Goal: Transaction & Acquisition: Purchase product/service

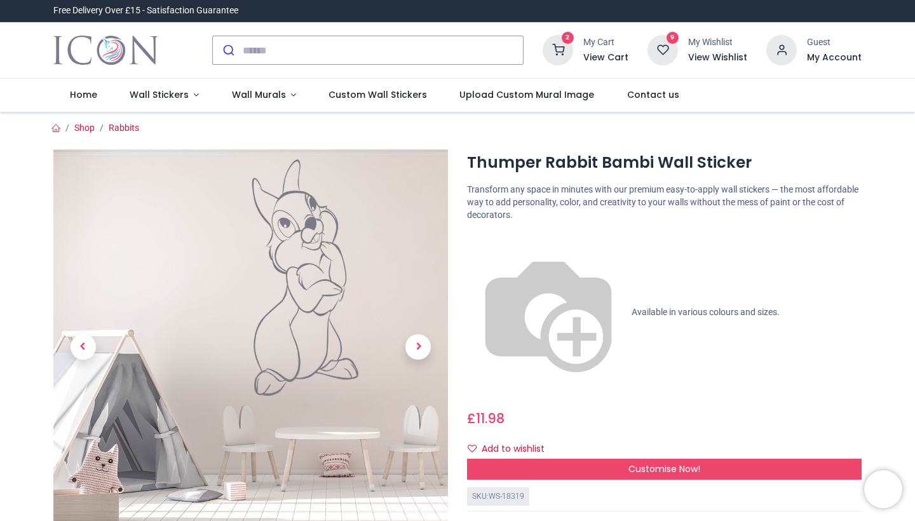
click at [720, 56] on h6 "View Wishlist" at bounding box center [717, 57] width 59 height 13
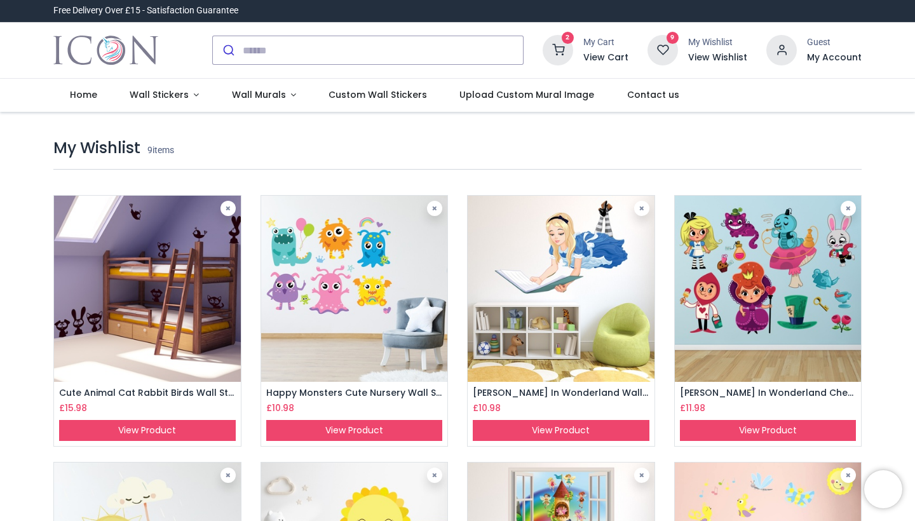
click at [609, 59] on h6 "View Cart" at bounding box center [606, 57] width 45 height 13
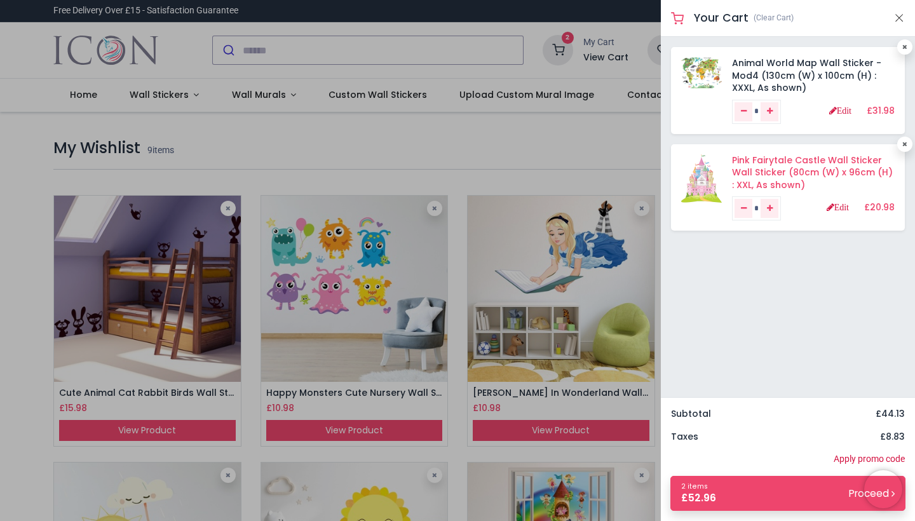
click at [766, 163] on link "Pink Fairytale Castle Wall Sticker Wall Sticker (80cm (W) x 96cm (H) : XXL, As …" at bounding box center [812, 173] width 161 height 38
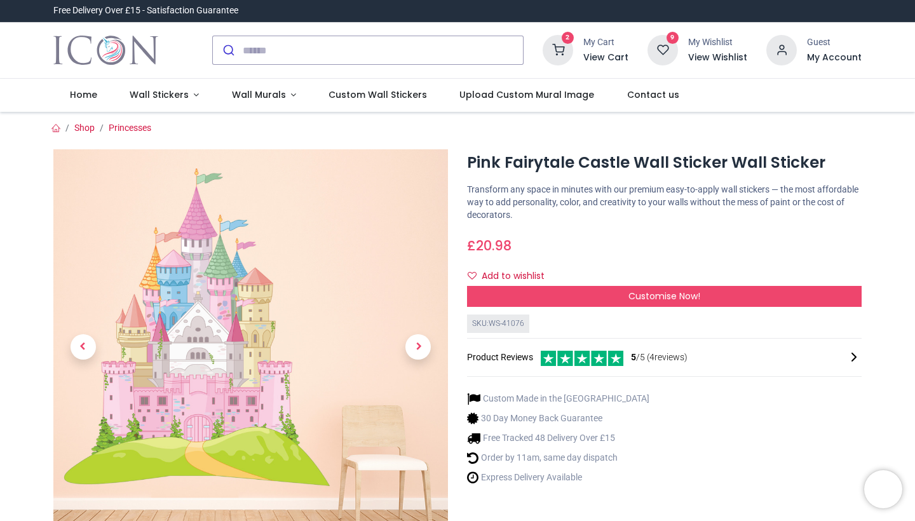
click at [603, 60] on h6 "View Cart" at bounding box center [606, 57] width 45 height 13
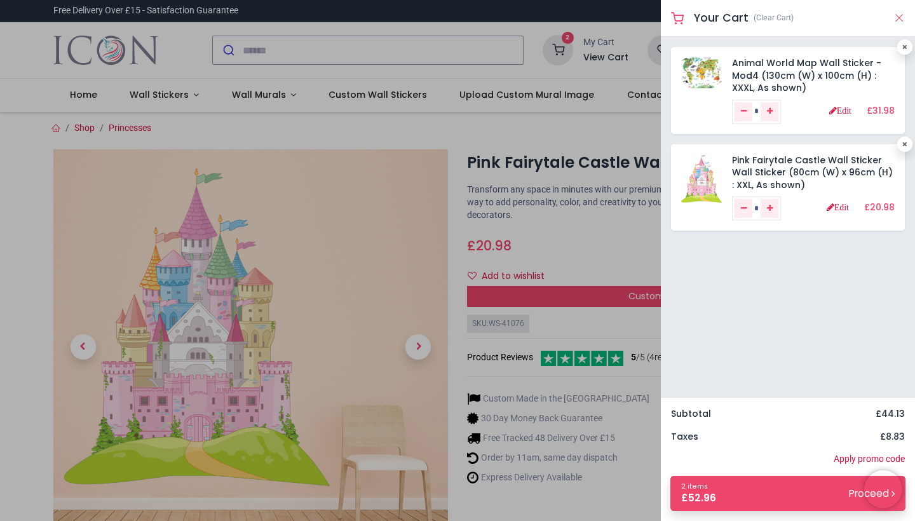
click at [899, 16] on button "Close" at bounding box center [899, 18] width 11 height 16
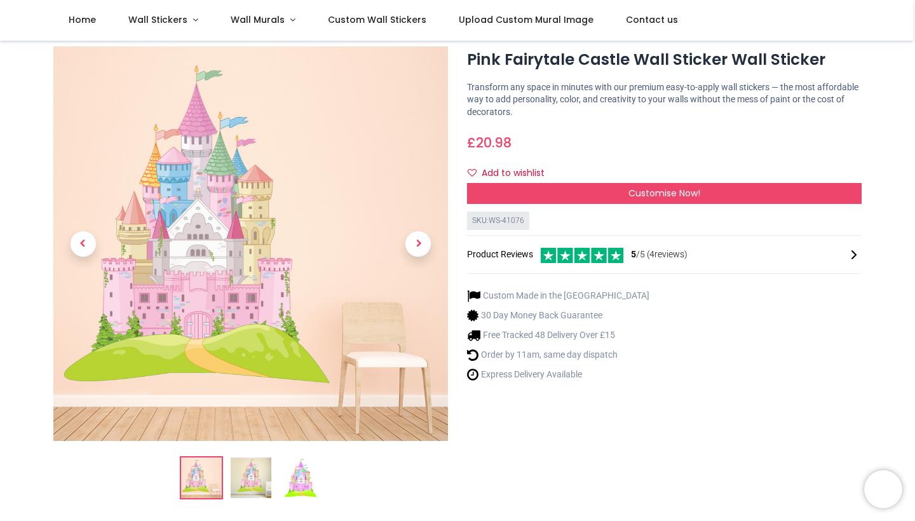
scroll to position [27, 0]
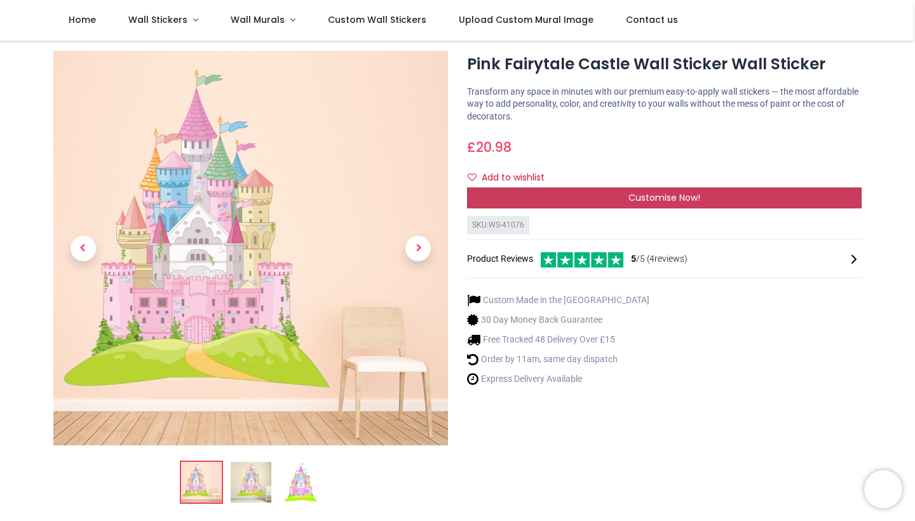
click at [645, 193] on span "Customise Now!" at bounding box center [665, 197] width 72 height 13
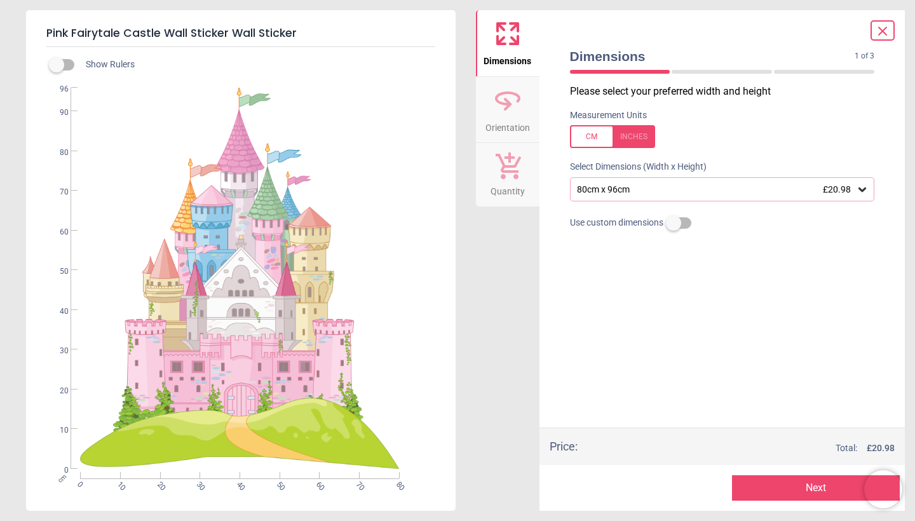
click at [882, 28] on icon at bounding box center [882, 31] width 15 height 15
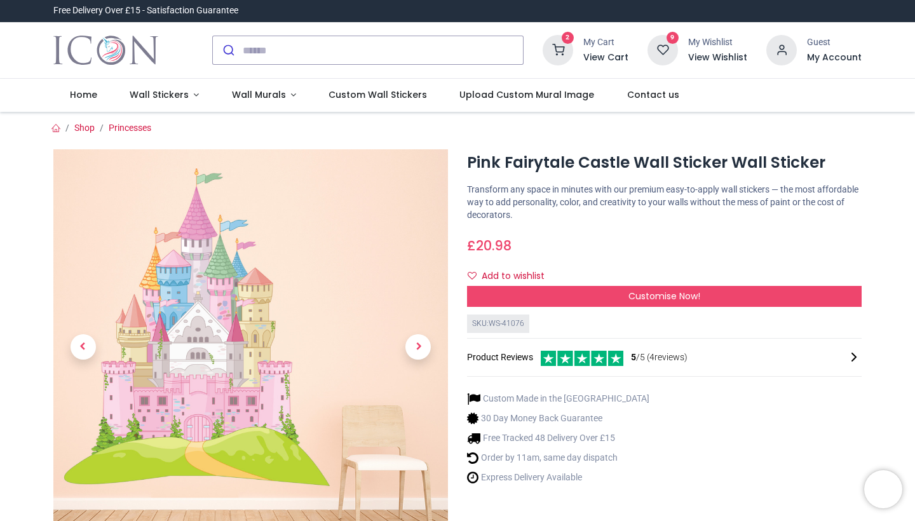
scroll to position [0, 0]
click at [613, 59] on h6 "View Cart" at bounding box center [606, 57] width 45 height 13
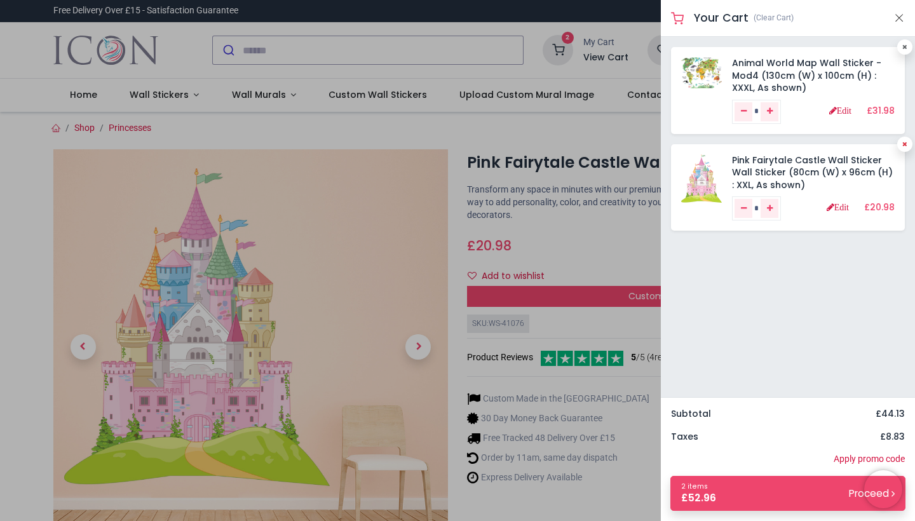
click at [903, 144] on icon at bounding box center [905, 144] width 5 height 6
type input "*"
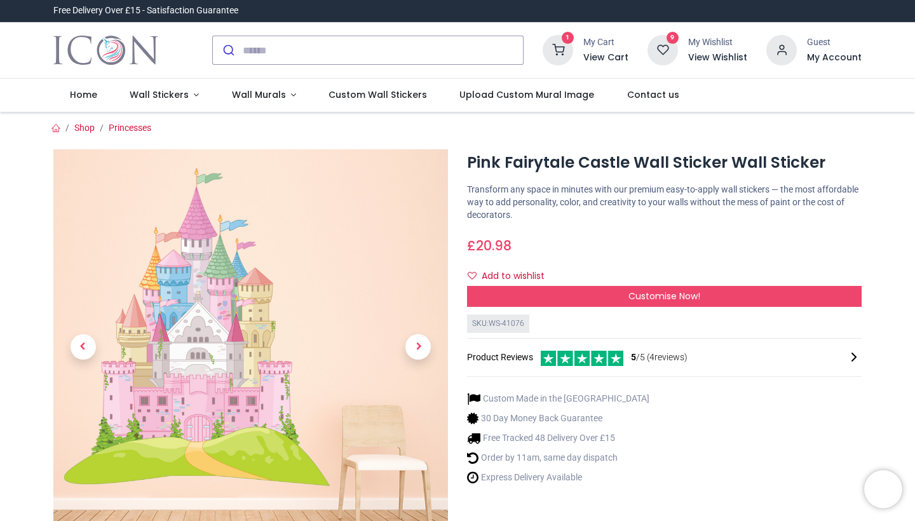
click at [615, 137] on div at bounding box center [457, 260] width 915 height 521
click at [184, 97] on span "Wall Stickers" at bounding box center [161, 94] width 62 height 13
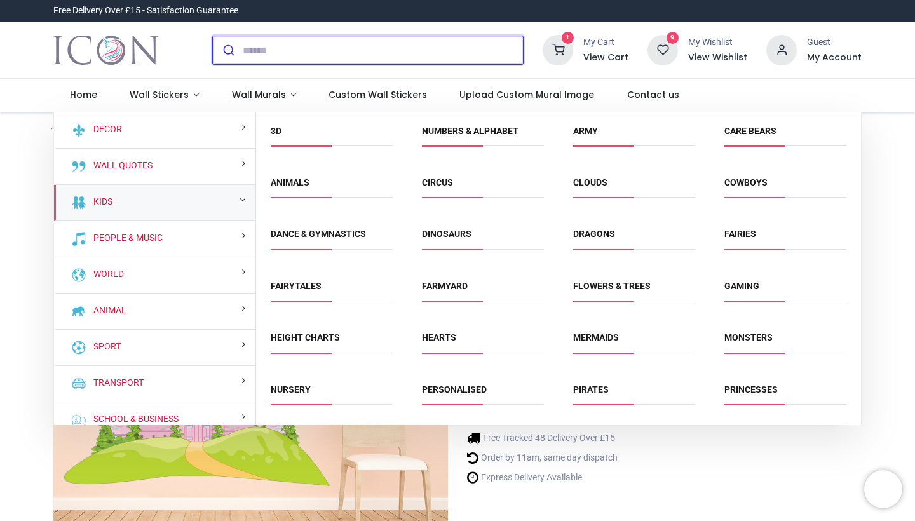
click at [362, 49] on input "search" at bounding box center [383, 50] width 280 height 28
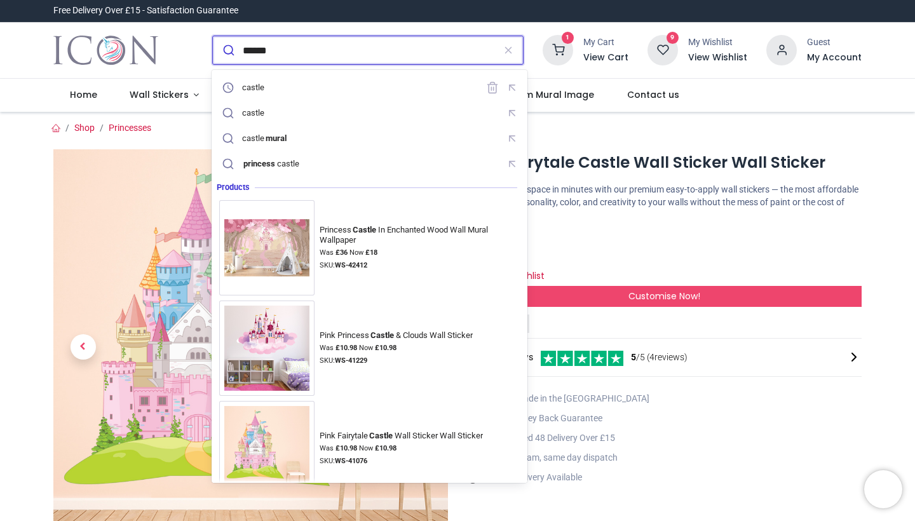
type input "******"
click at [227, 50] on button "submit" at bounding box center [228, 50] width 30 height 28
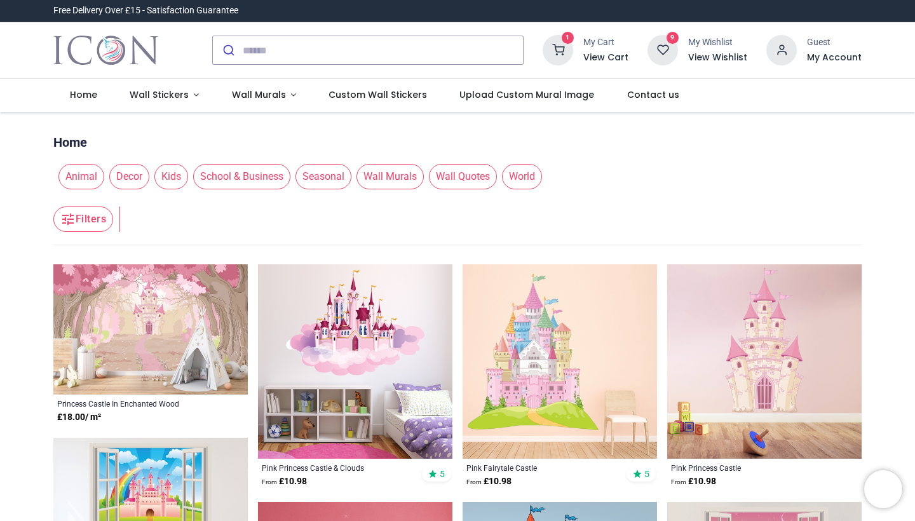
click at [172, 174] on span "Kids" at bounding box center [171, 176] width 34 height 25
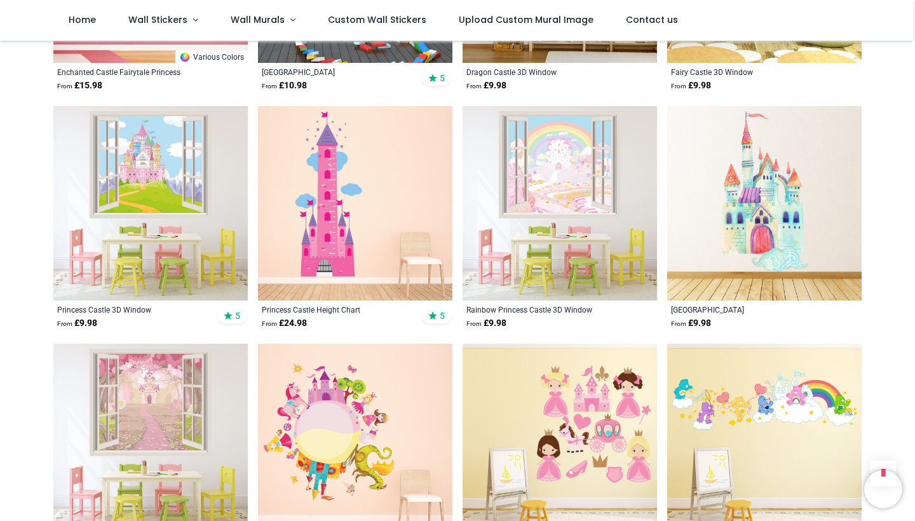
scroll to position [572, 0]
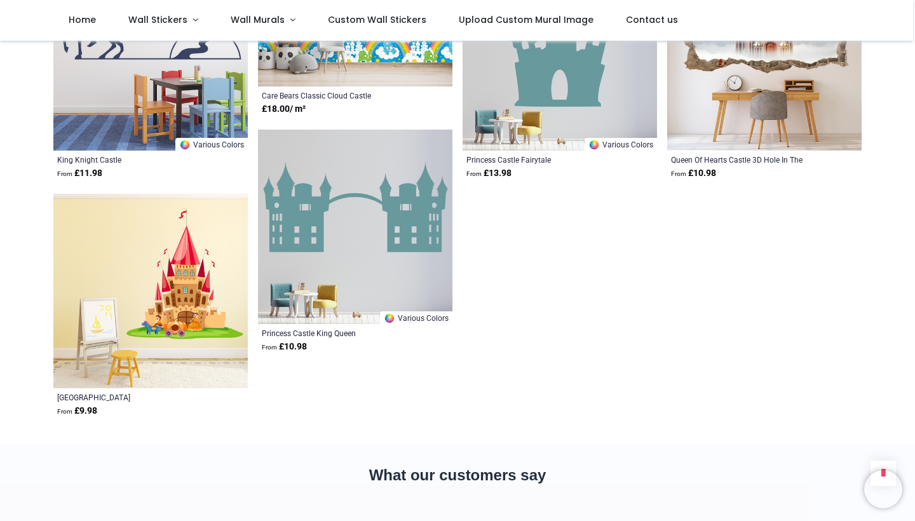
scroll to position [1903, 0]
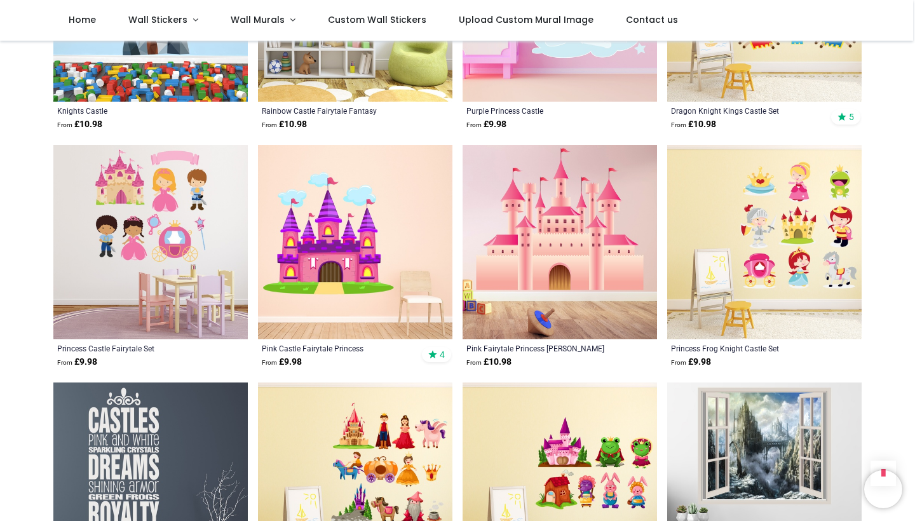
scroll to position [1238, 0]
click at [375, 251] on img at bounding box center [355, 241] width 195 height 195
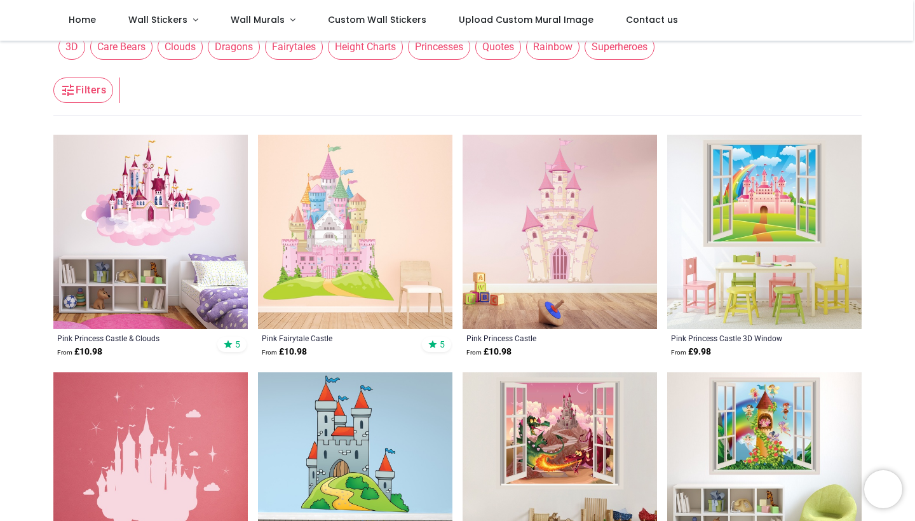
scroll to position [59, 0]
click at [343, 238] on img at bounding box center [355, 231] width 195 height 195
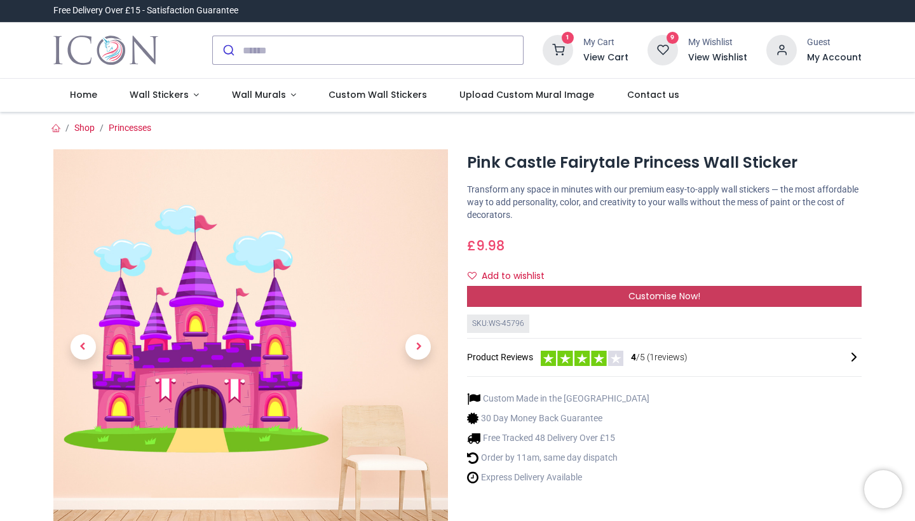
click at [624, 294] on div "Customise Now!" at bounding box center [664, 297] width 395 height 22
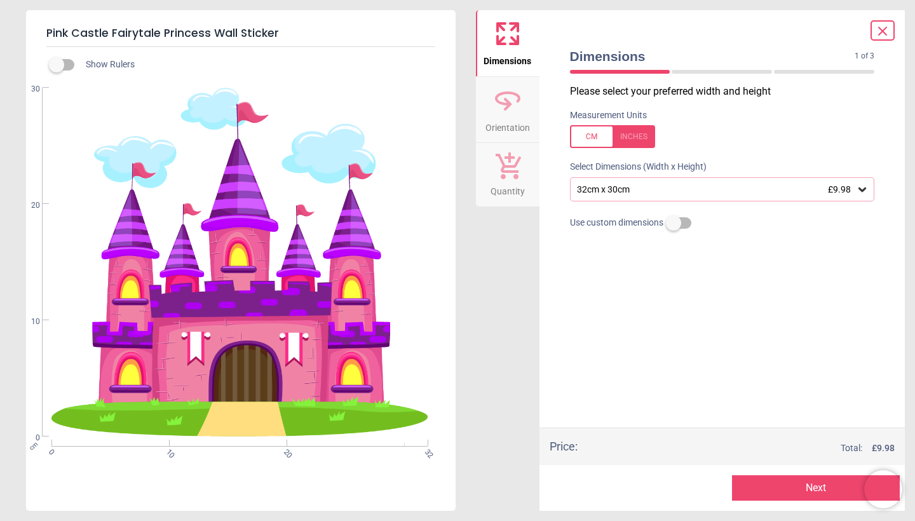
click at [648, 186] on div "32cm x 30cm £9.98" at bounding box center [716, 189] width 281 height 11
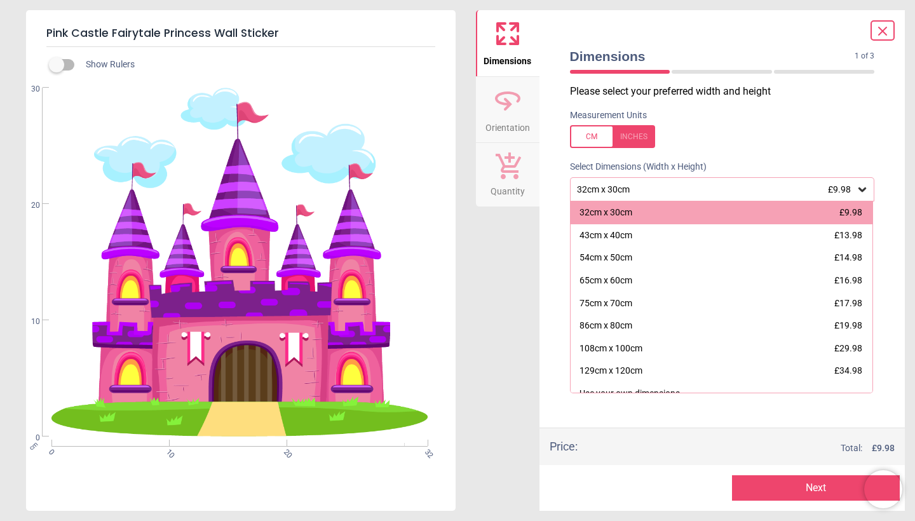
click at [881, 29] on icon at bounding box center [883, 31] width 8 height 8
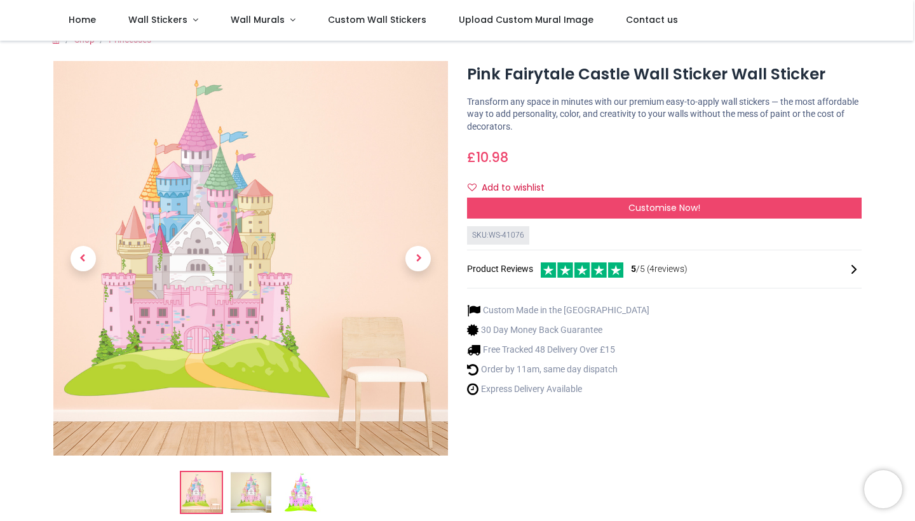
scroll to position [17, 0]
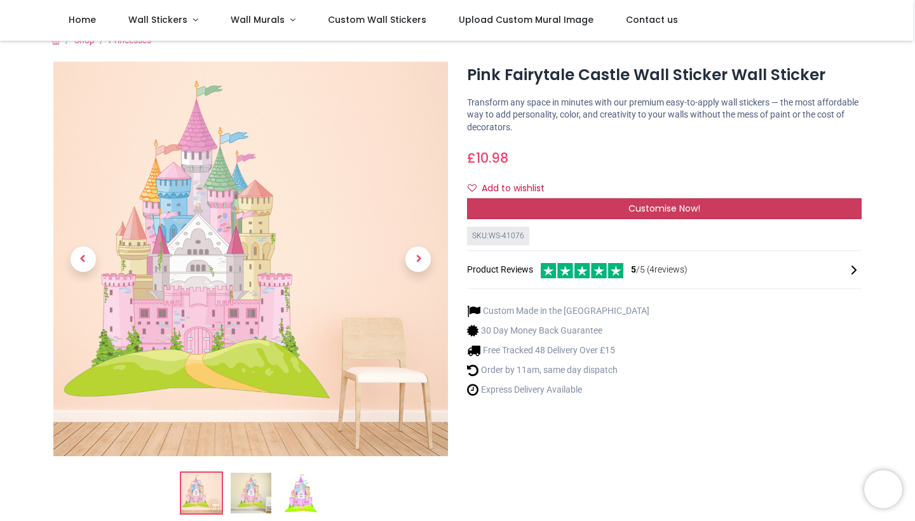
click at [606, 208] on div "Customise Now!" at bounding box center [664, 209] width 395 height 22
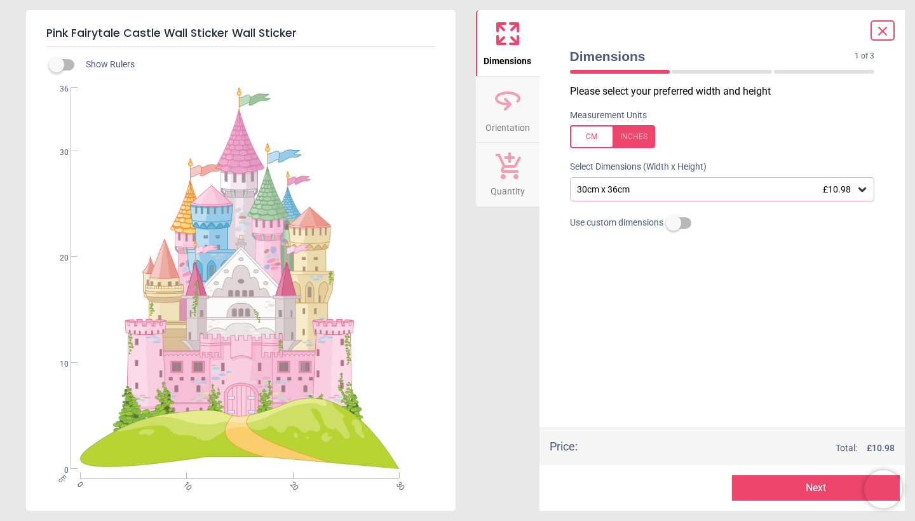
click at [623, 188] on div "30cm x 36cm £10.98" at bounding box center [716, 189] width 281 height 11
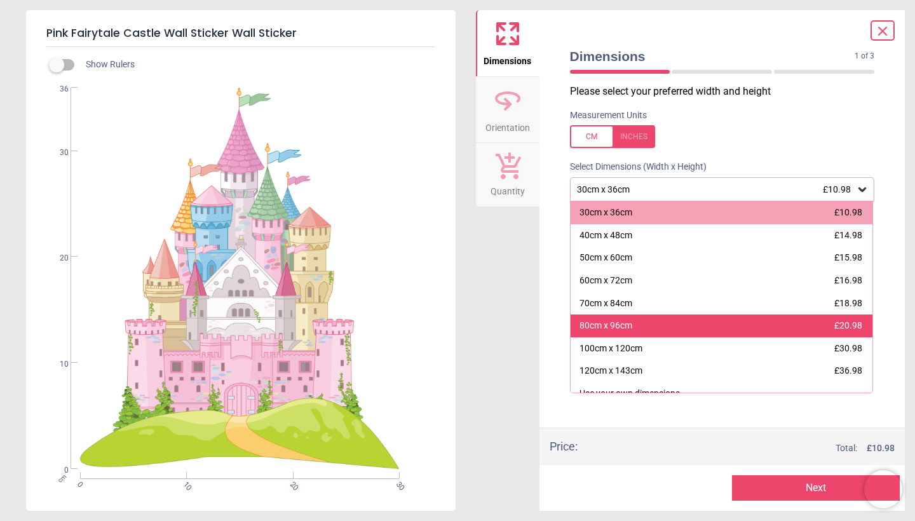
click at [624, 322] on div "80cm x 96cm" at bounding box center [606, 326] width 53 height 13
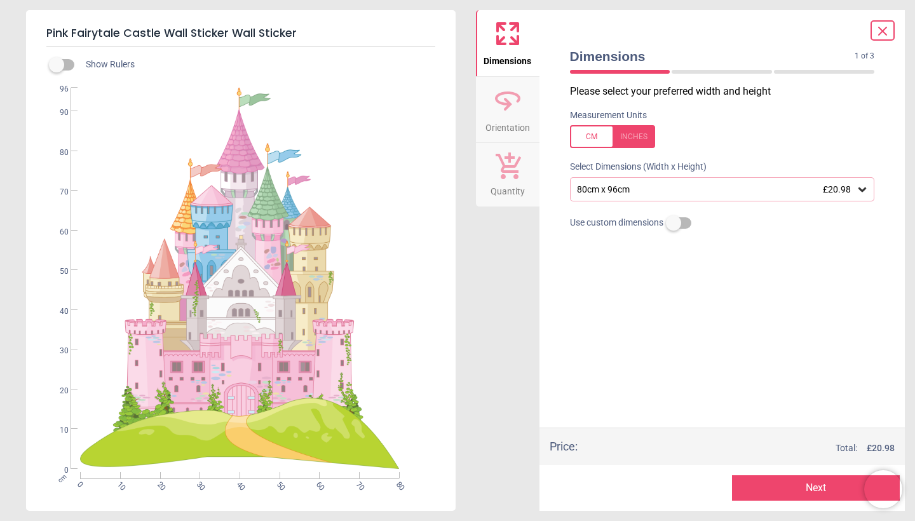
click at [822, 488] on button "Next" at bounding box center [816, 488] width 168 height 25
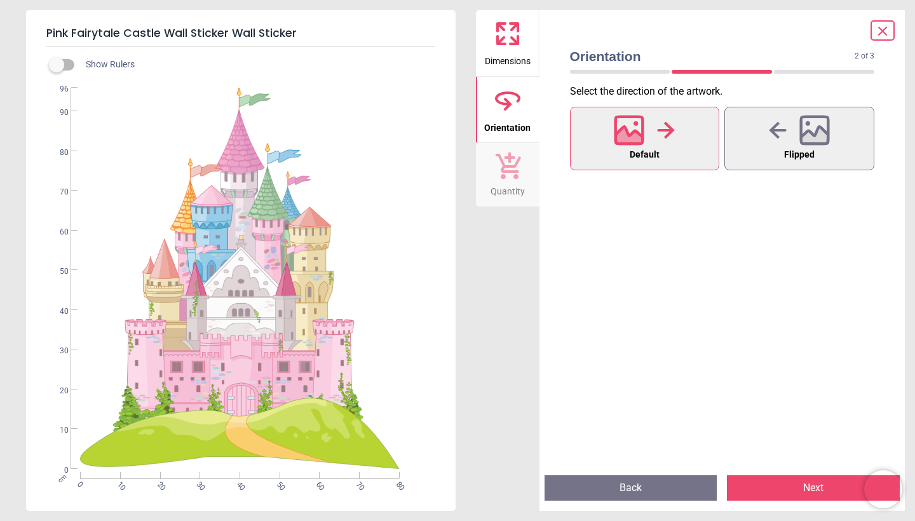
click at [822, 488] on button "Next" at bounding box center [813, 488] width 173 height 25
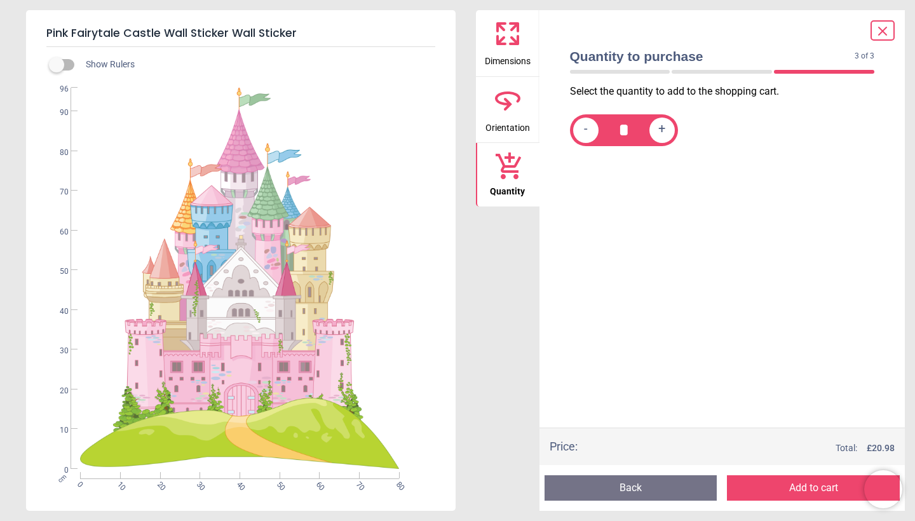
click at [822, 488] on button "Add to cart" at bounding box center [813, 488] width 173 height 25
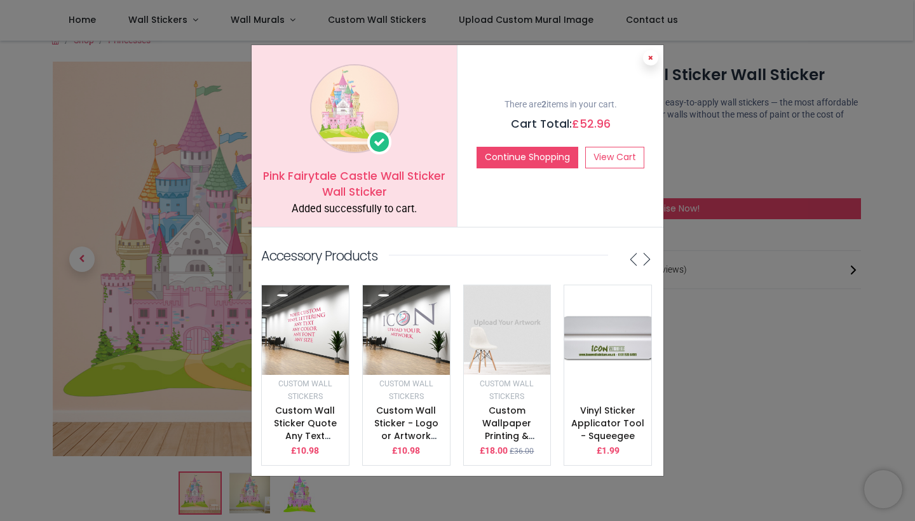
click at [652, 61] on icon at bounding box center [650, 58] width 5 height 6
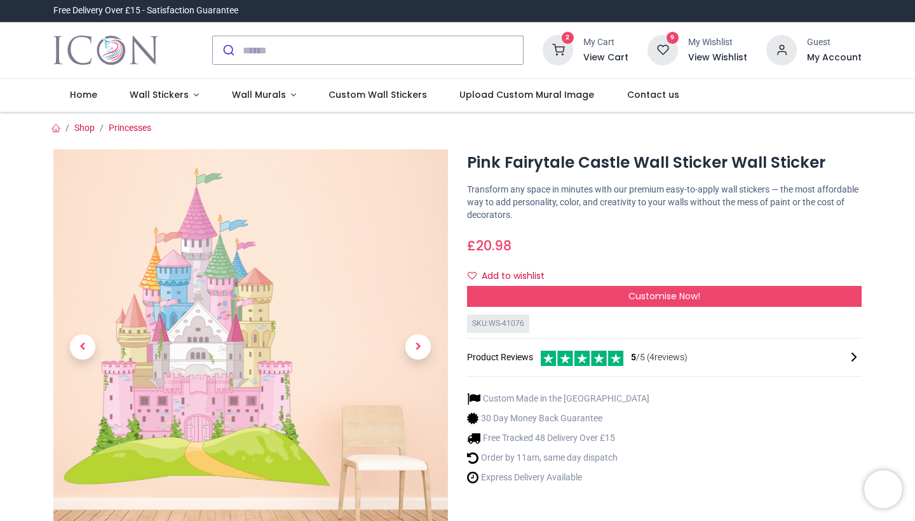
click at [714, 61] on h6 "View Wishlist" at bounding box center [717, 57] width 59 height 13
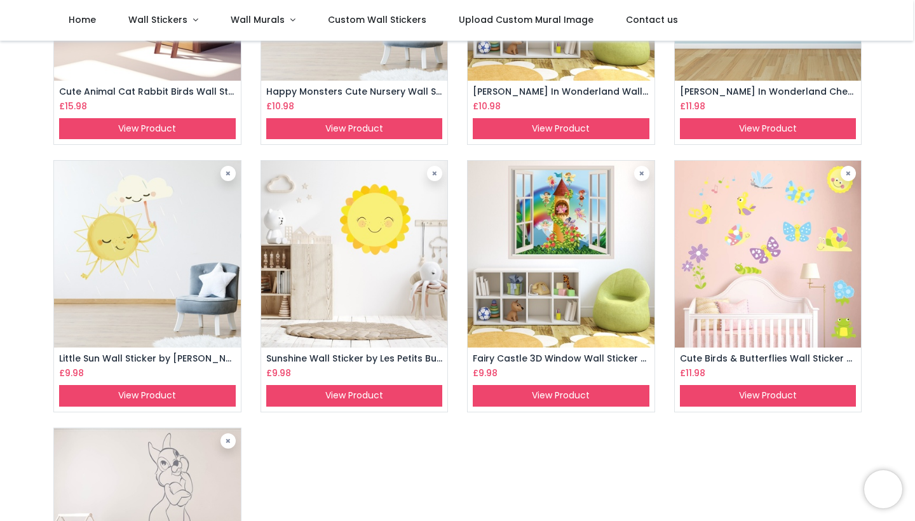
scroll to position [206, 0]
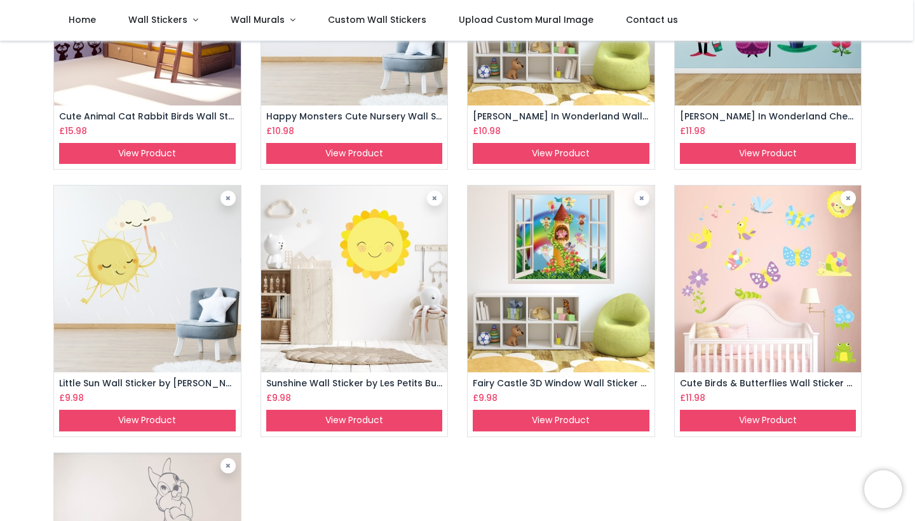
click at [565, 254] on img at bounding box center [561, 279] width 187 height 187
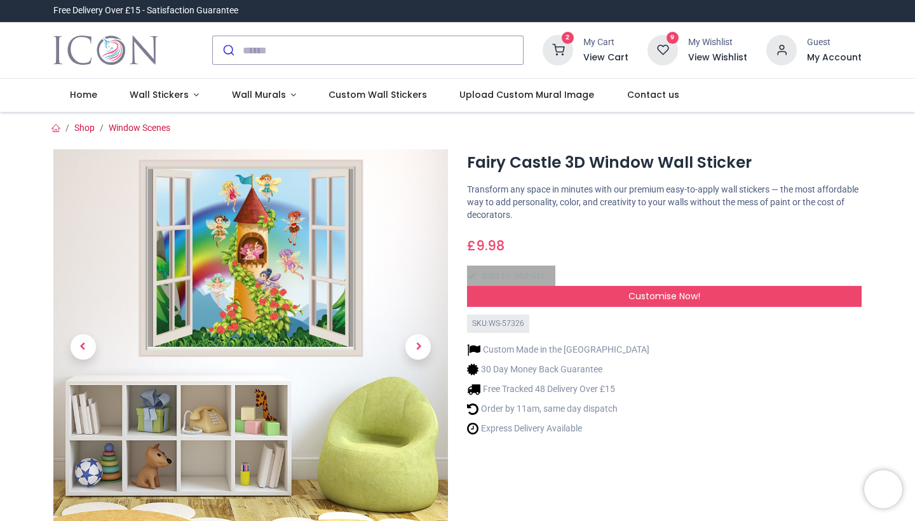
click at [730, 59] on h6 "View Wishlist" at bounding box center [717, 57] width 59 height 13
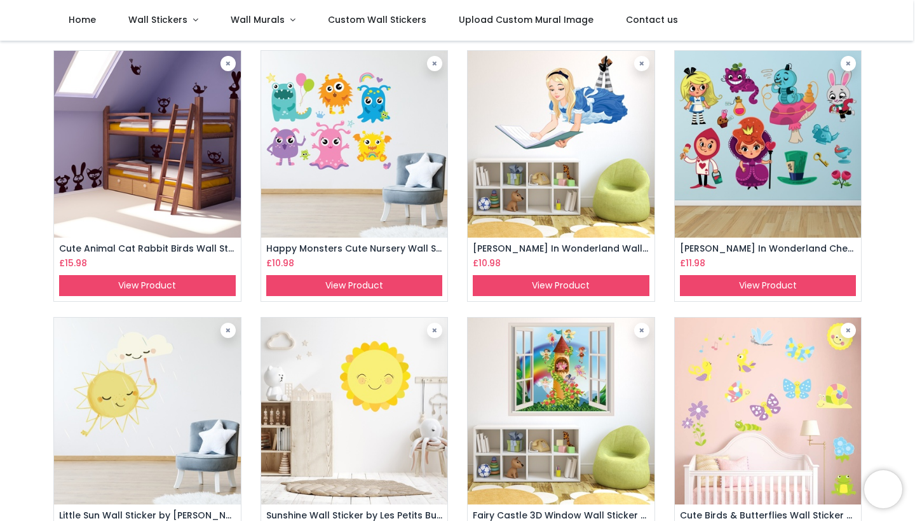
scroll to position [46, 0]
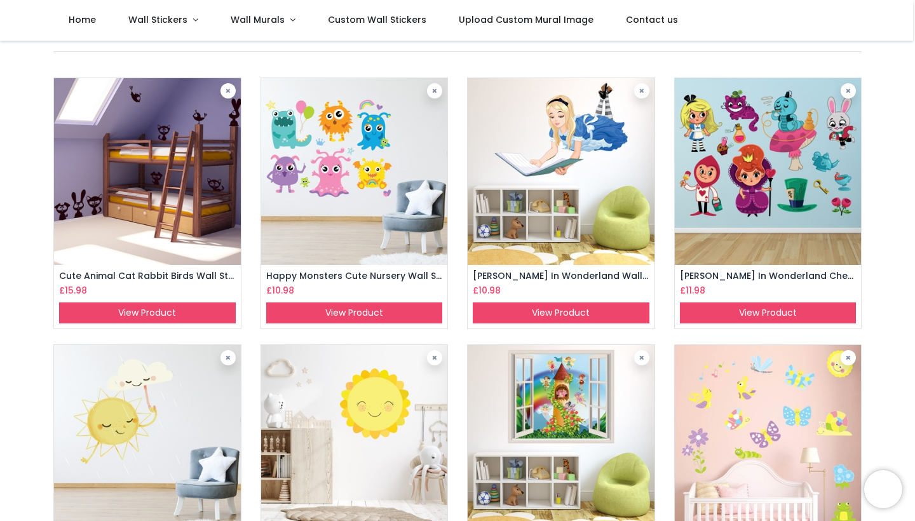
click at [128, 210] on img at bounding box center [147, 171] width 187 height 187
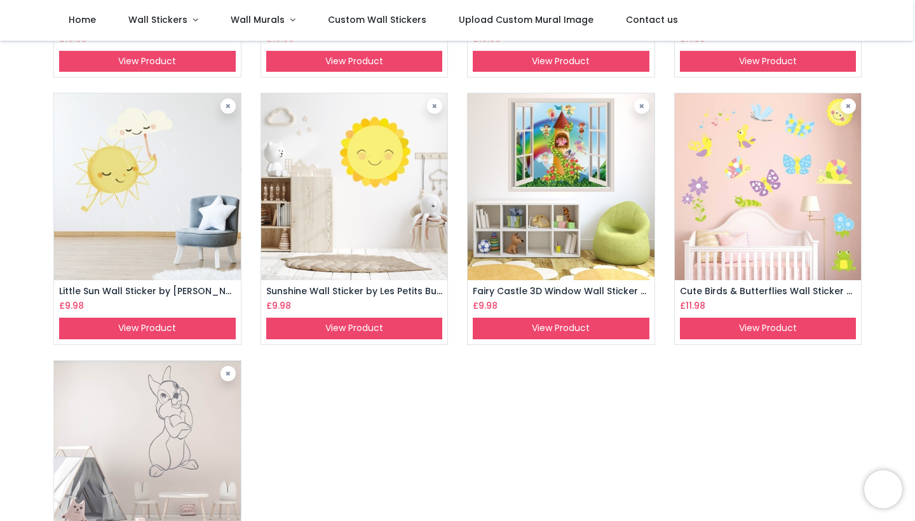
scroll to position [300, 0]
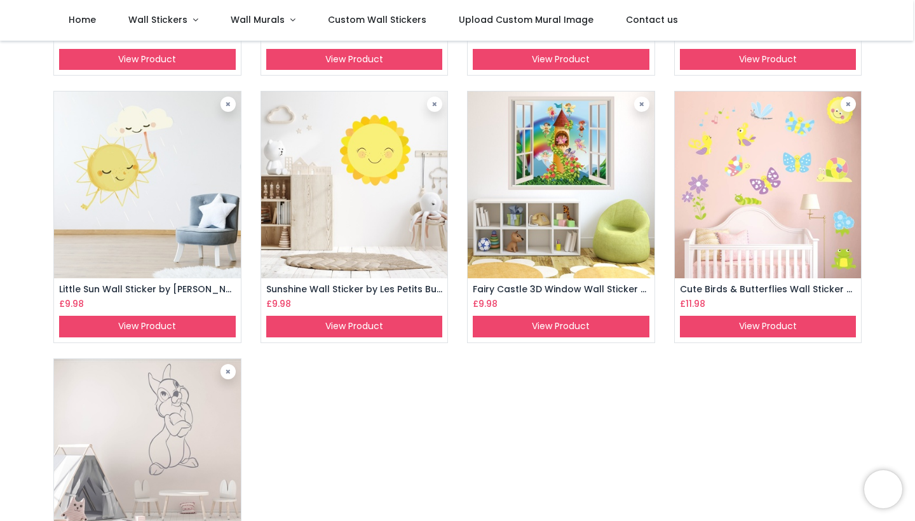
click at [748, 191] on img at bounding box center [768, 185] width 187 height 187
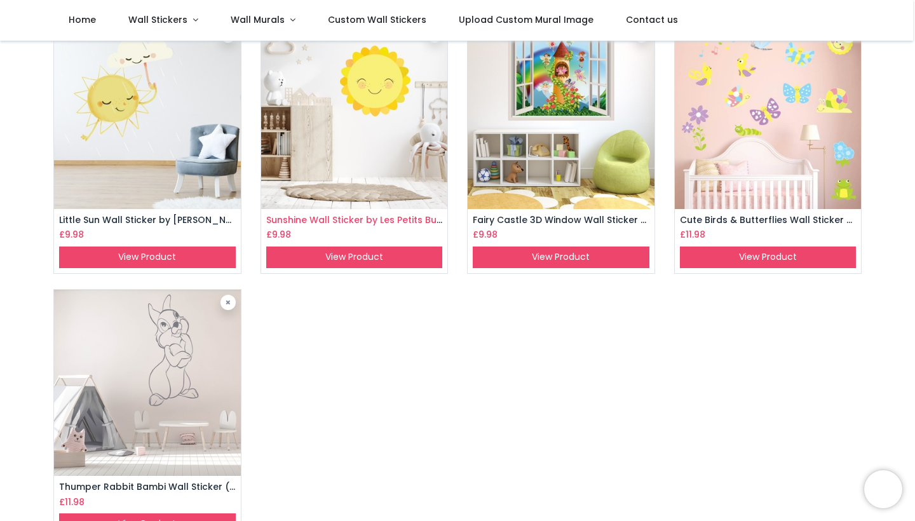
scroll to position [367, 0]
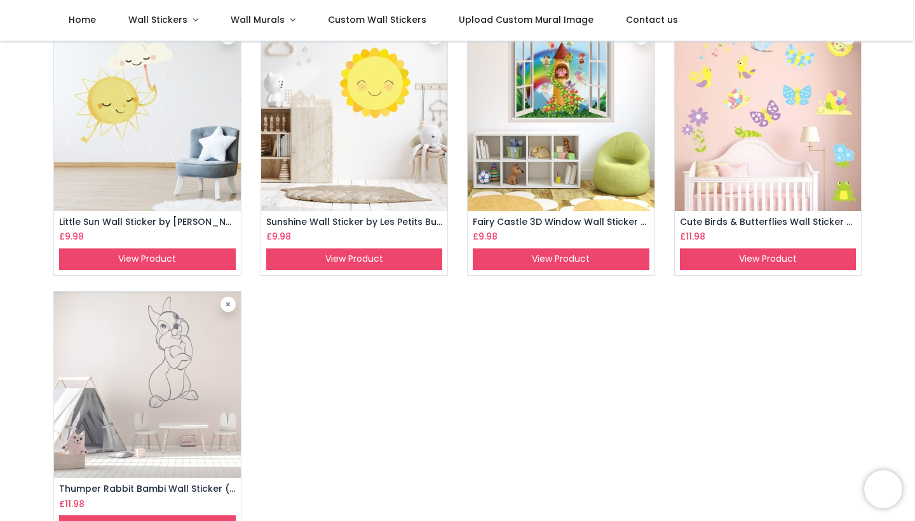
click at [168, 371] on img at bounding box center [147, 385] width 187 height 187
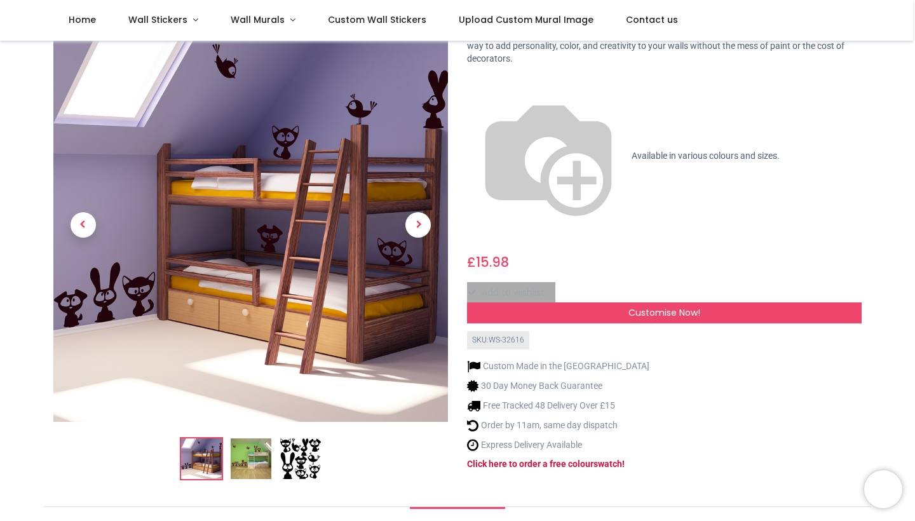
click at [303, 439] on img at bounding box center [300, 459] width 41 height 41
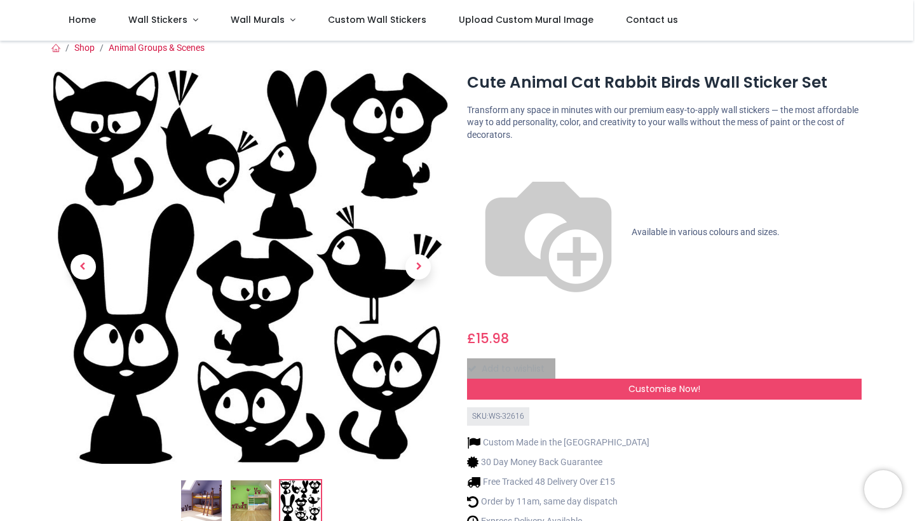
scroll to position [8, 0]
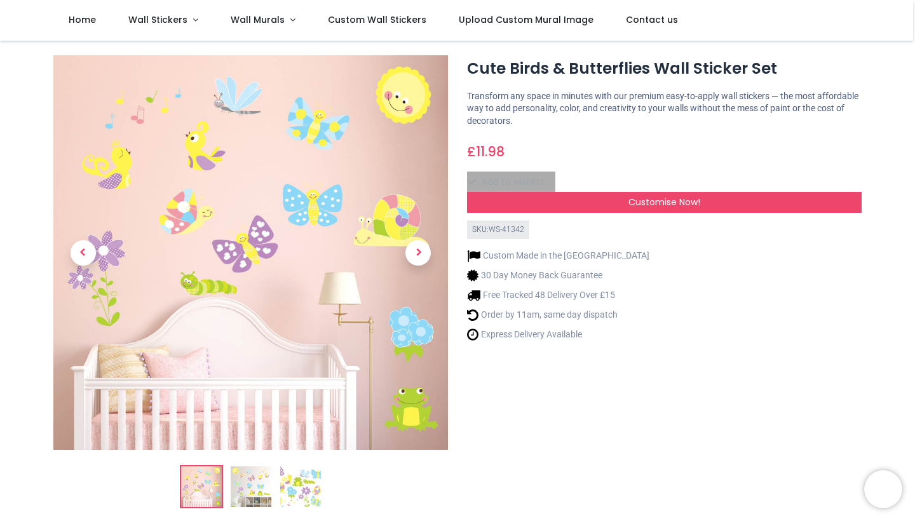
scroll to position [24, 0]
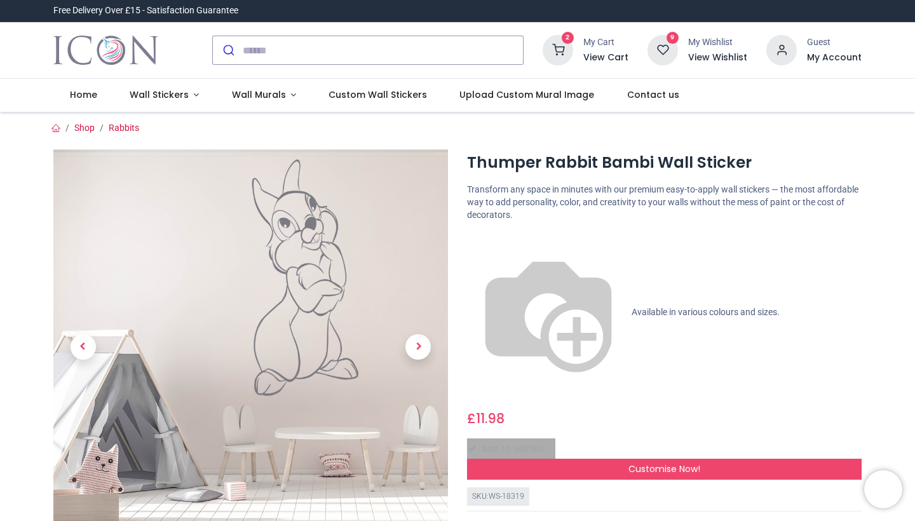
click at [726, 58] on h6 "View Wishlist" at bounding box center [717, 57] width 59 height 13
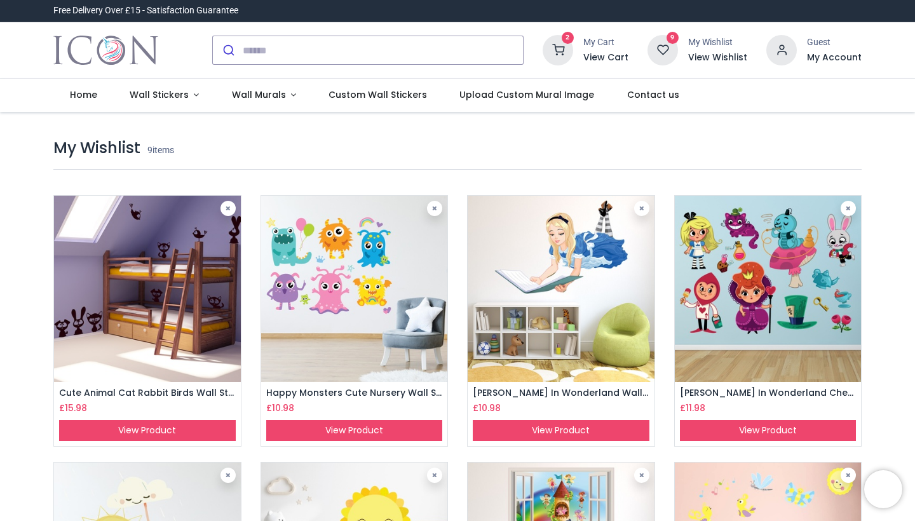
click at [610, 60] on h6 "View Cart" at bounding box center [606, 57] width 45 height 13
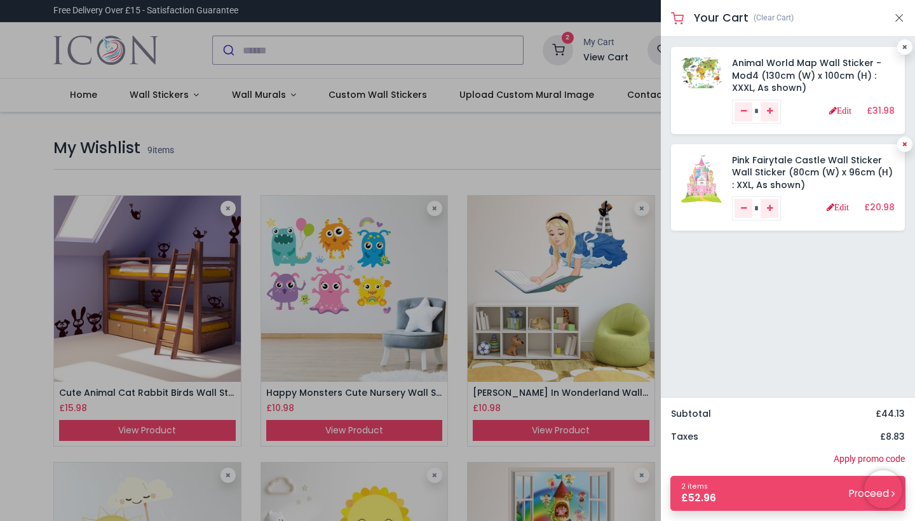
click at [906, 144] on icon at bounding box center [905, 144] width 5 height 6
type input "*"
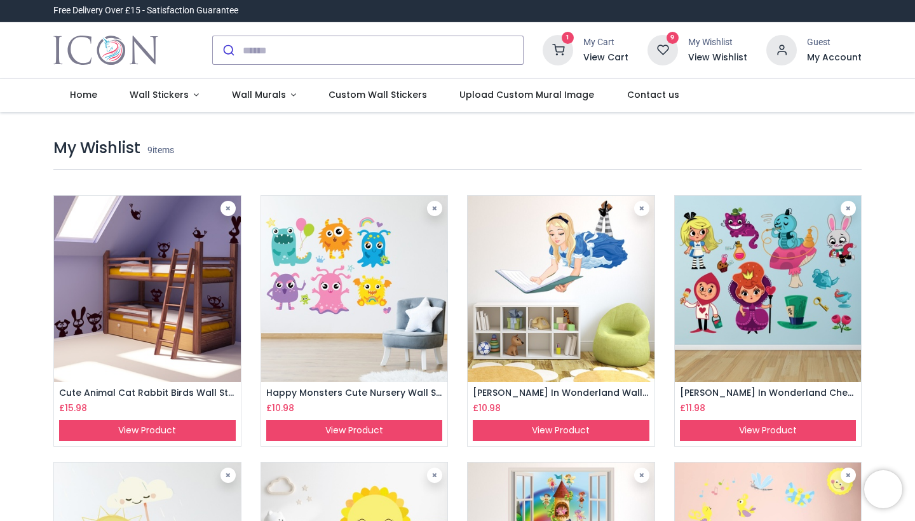
click at [565, 131] on div at bounding box center [457, 260] width 915 height 521
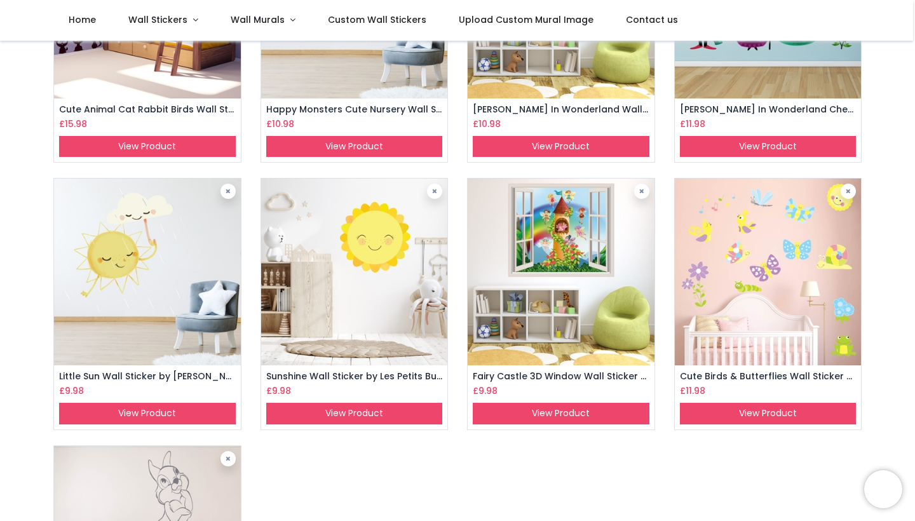
scroll to position [231, 0]
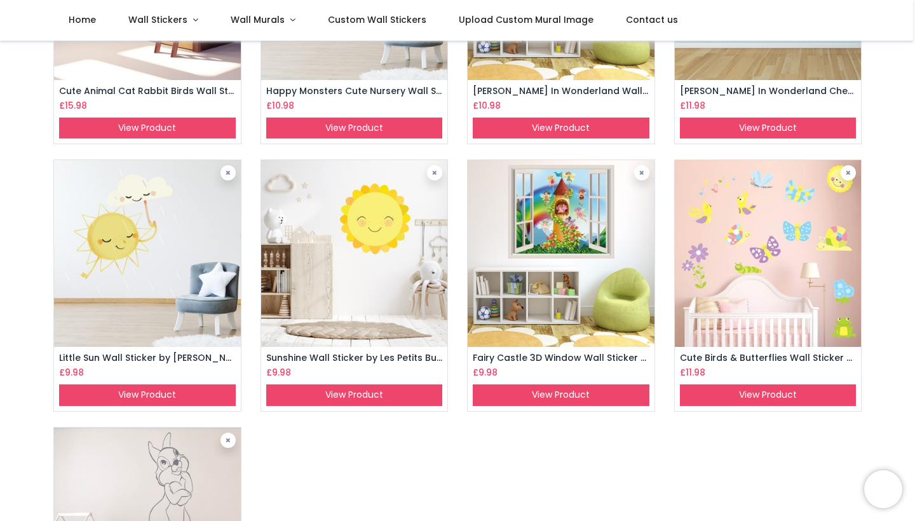
click at [565, 216] on img at bounding box center [561, 253] width 187 height 187
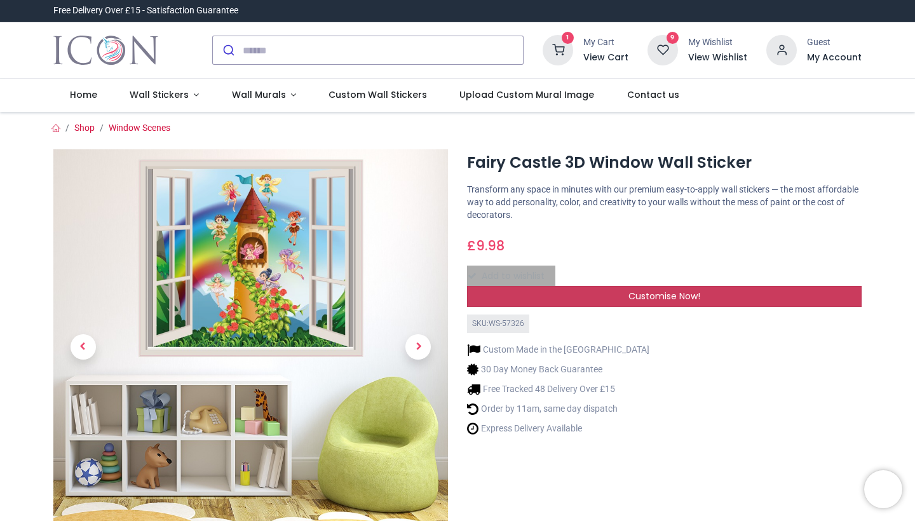
click at [604, 295] on div "Customise Now!" at bounding box center [664, 297] width 395 height 22
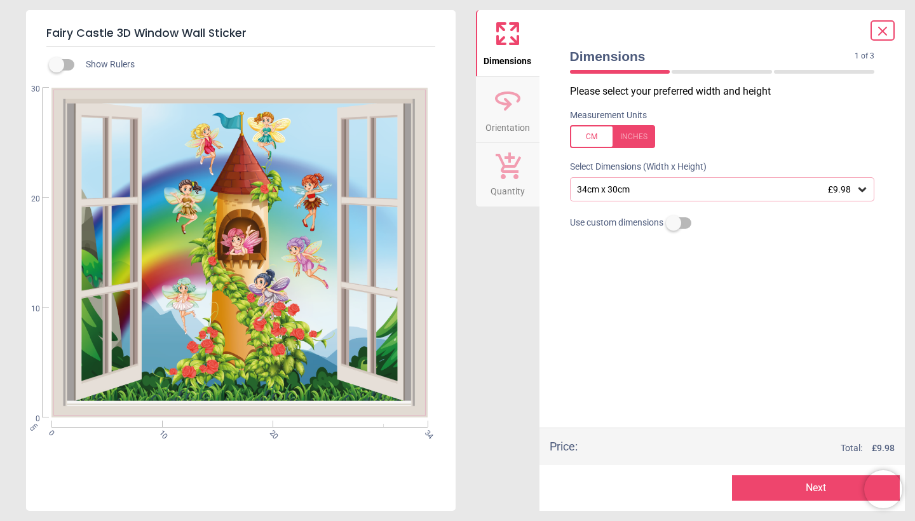
click at [659, 195] on div "34cm x 30cm £9.98" at bounding box center [722, 189] width 305 height 24
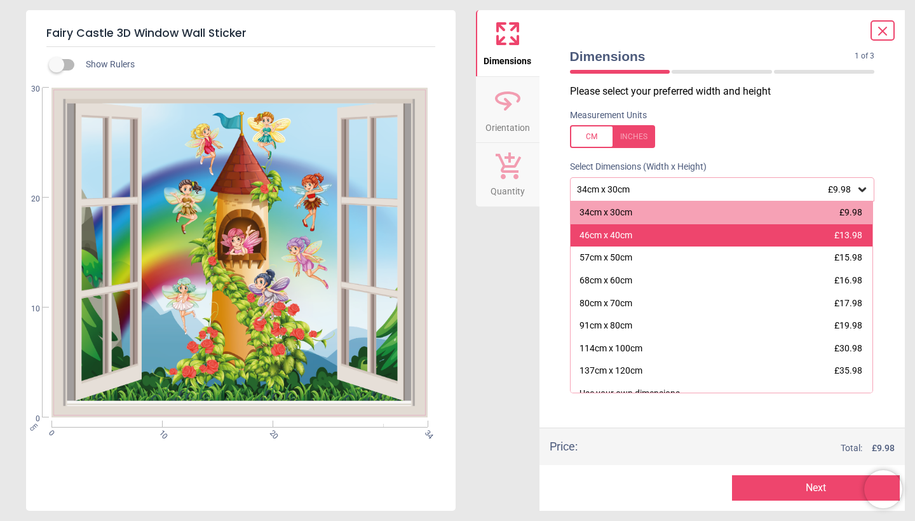
click at [645, 229] on div "46cm x 40cm £13.98" at bounding box center [722, 235] width 303 height 23
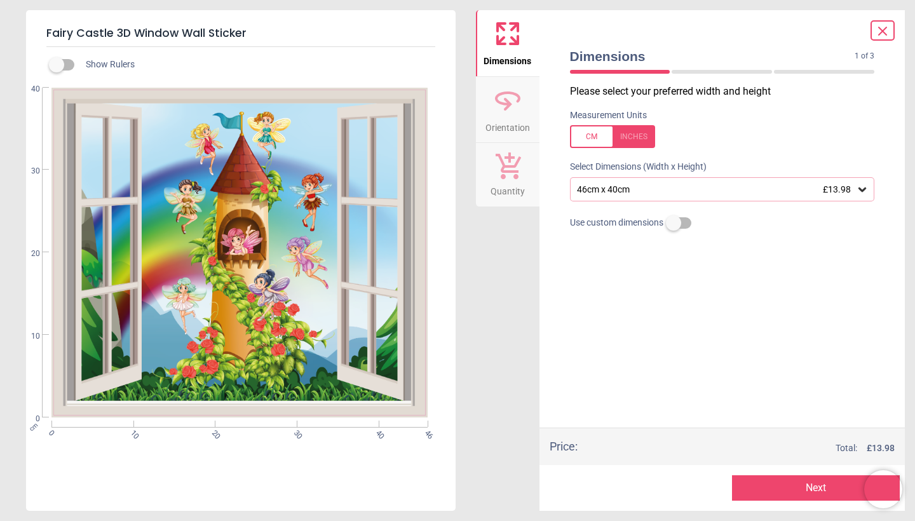
click at [859, 188] on icon at bounding box center [863, 190] width 8 height 4
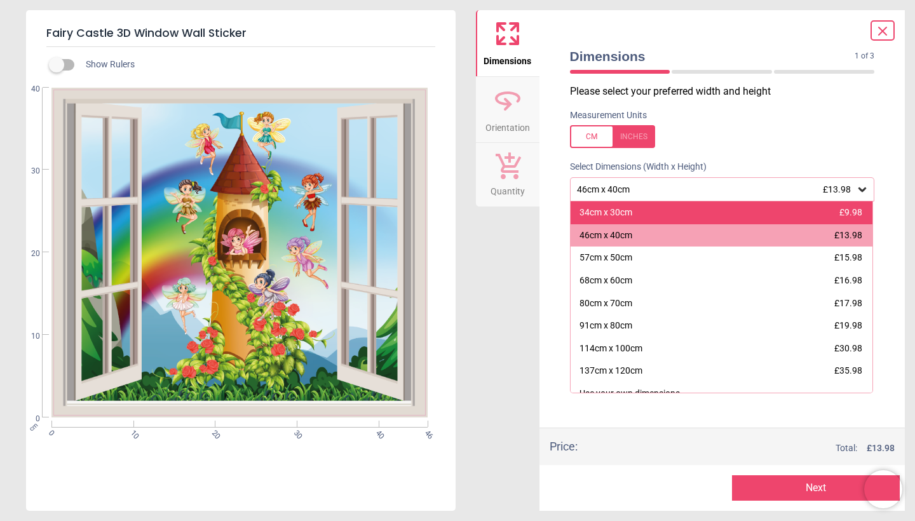
click at [723, 220] on div "34cm x 30cm £9.98" at bounding box center [722, 213] width 303 height 23
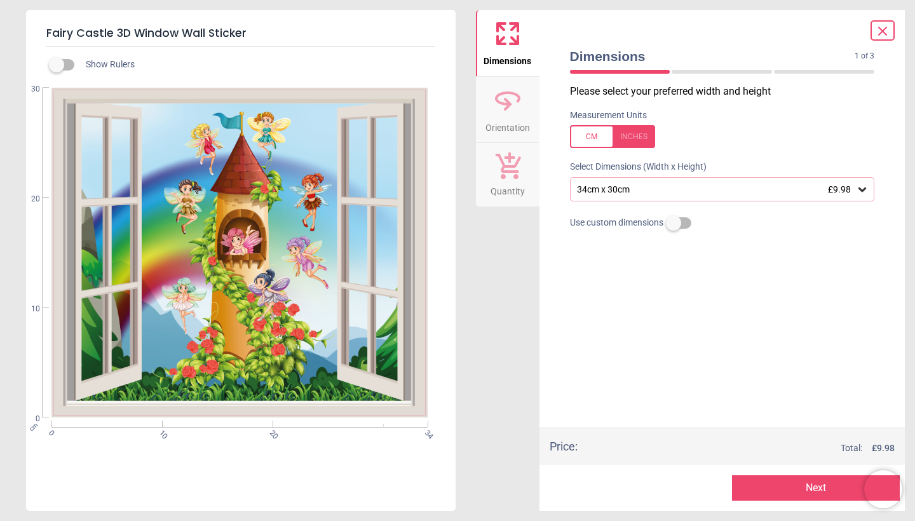
click at [880, 31] on icon at bounding box center [882, 31] width 15 height 15
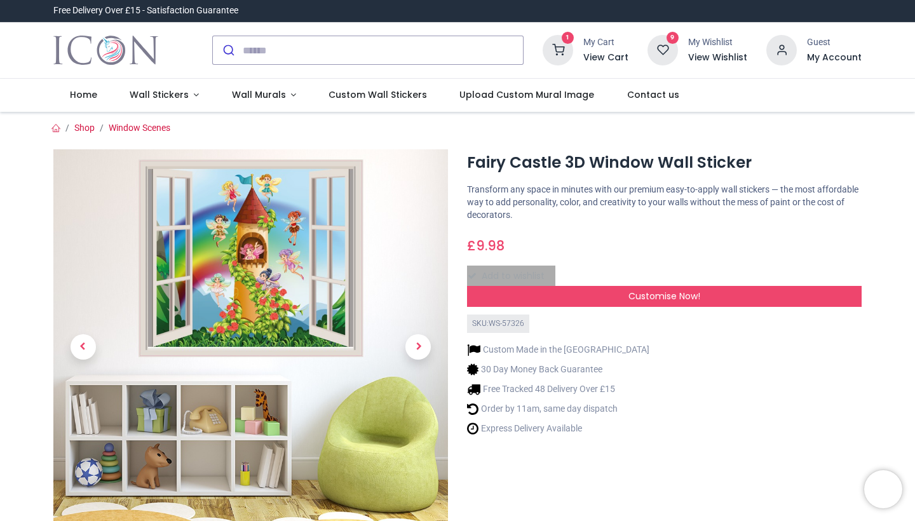
click at [714, 60] on h6 "View Wishlist" at bounding box center [717, 57] width 59 height 13
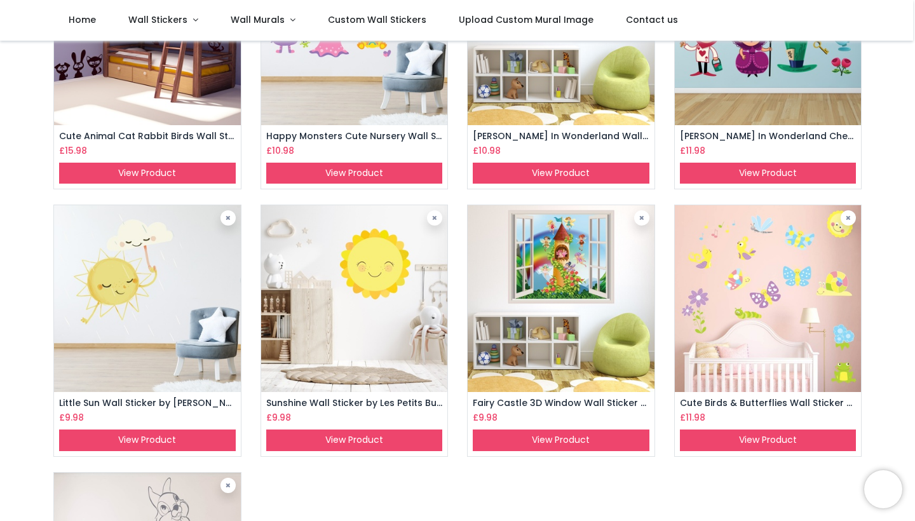
scroll to position [189, 0]
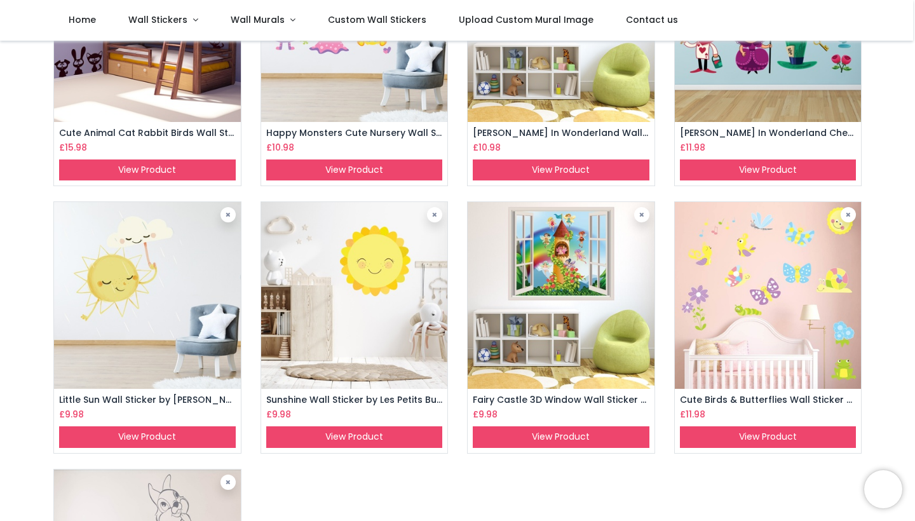
click at [561, 282] on img at bounding box center [561, 295] width 187 height 187
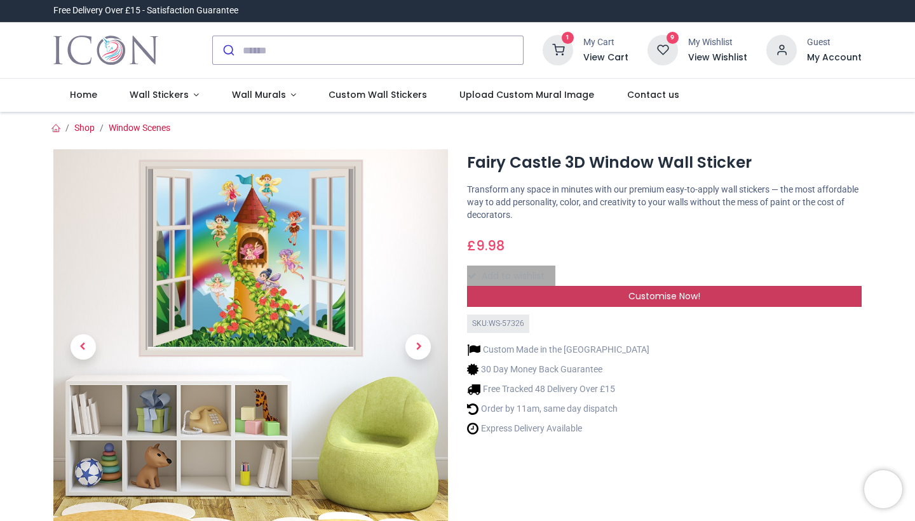
click at [627, 297] on div "Customise Now!" at bounding box center [664, 297] width 395 height 22
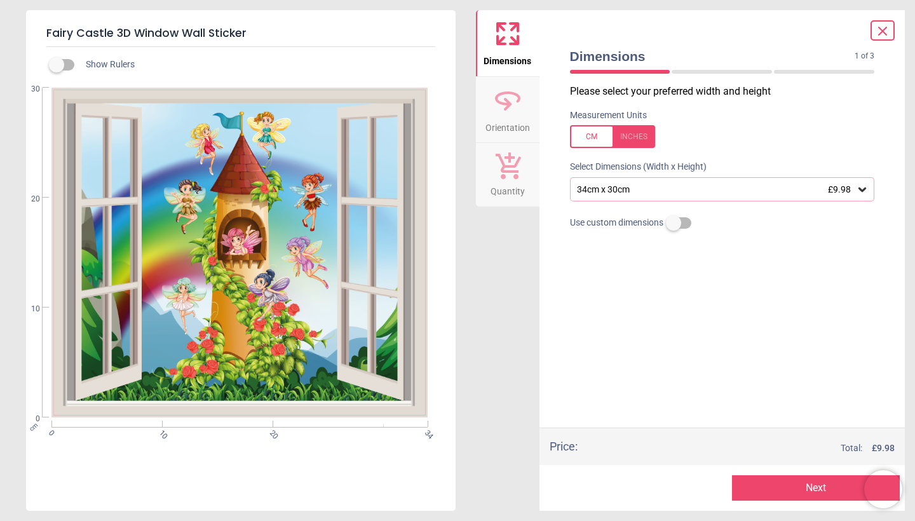
click at [665, 195] on div "34cm x 30cm £9.98" at bounding box center [722, 189] width 305 height 24
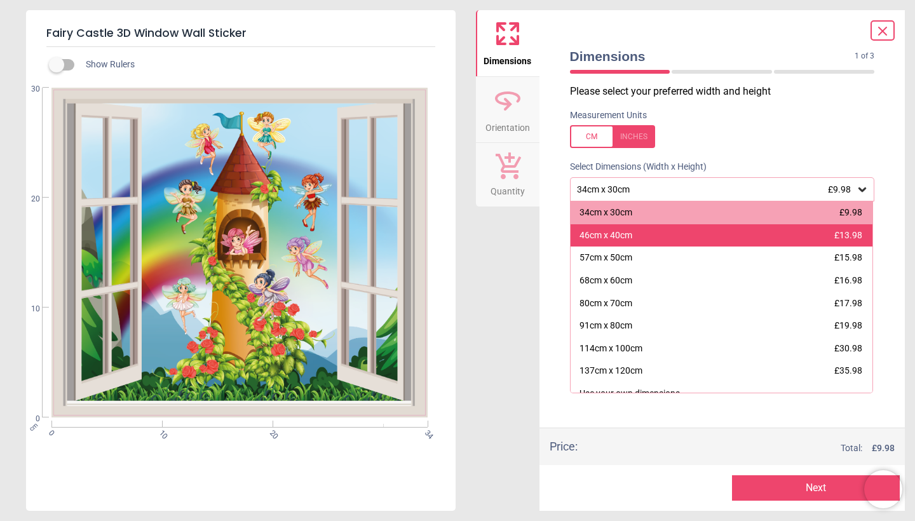
click at [665, 228] on div "46cm x 40cm £13.98" at bounding box center [722, 235] width 303 height 23
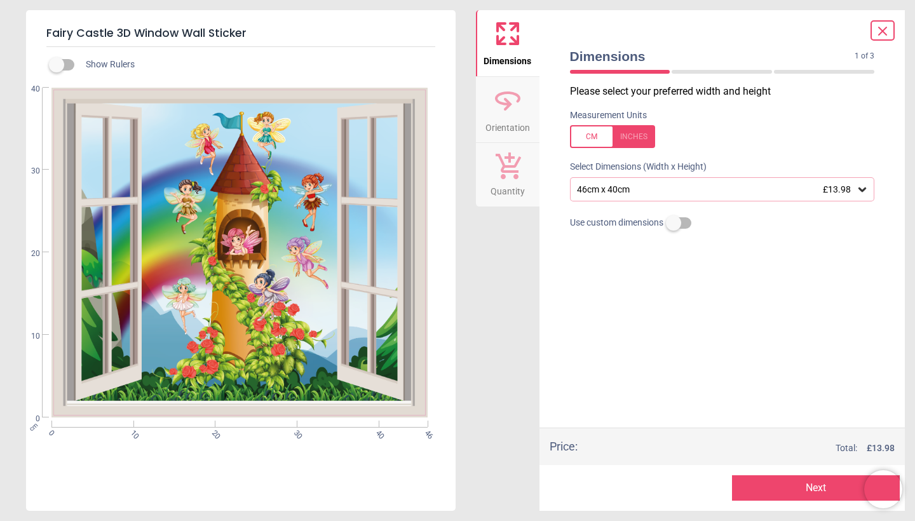
click at [891, 28] on div at bounding box center [883, 30] width 24 height 20
click at [886, 32] on icon at bounding box center [882, 31] width 15 height 15
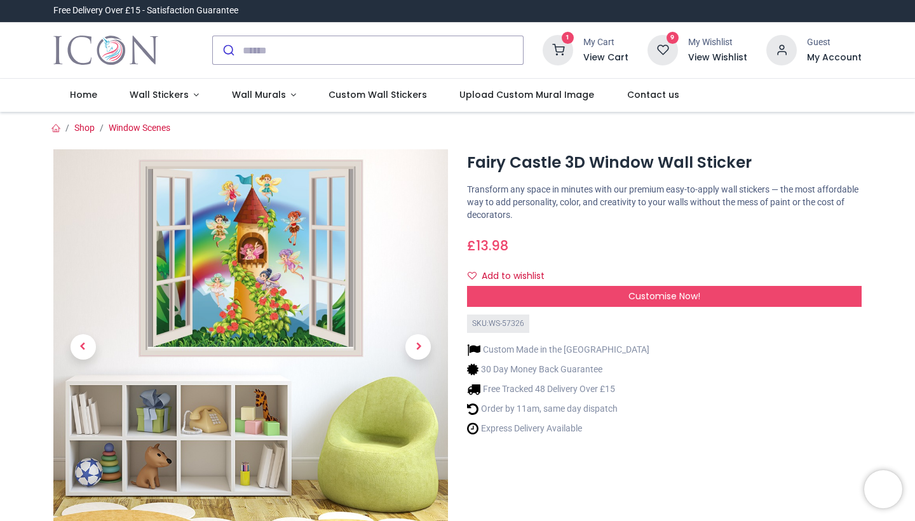
click at [717, 58] on h6 "View Wishlist" at bounding box center [717, 57] width 59 height 13
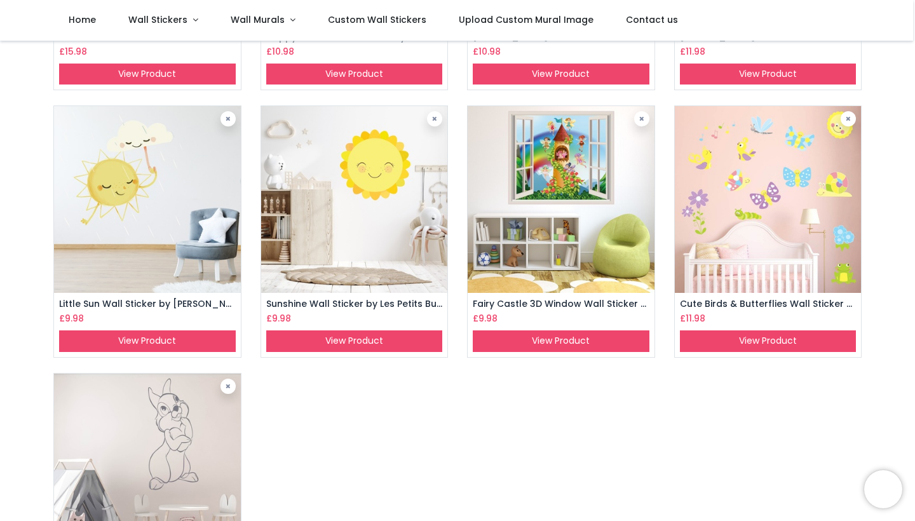
scroll to position [100, 0]
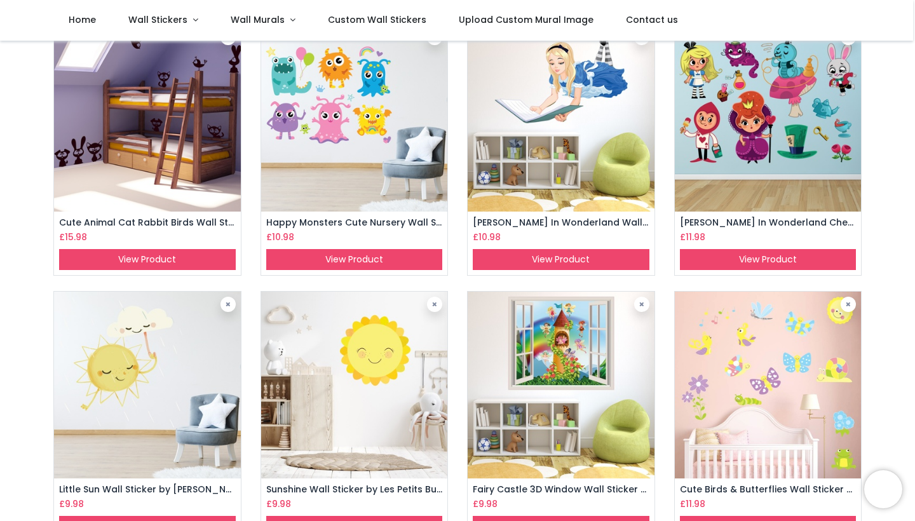
click at [369, 372] on img at bounding box center [354, 385] width 187 height 187
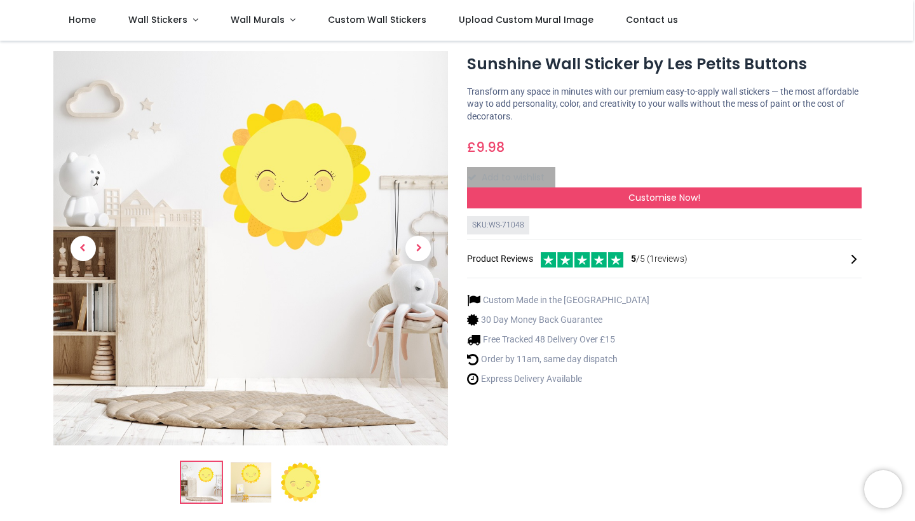
scroll to position [27, 0]
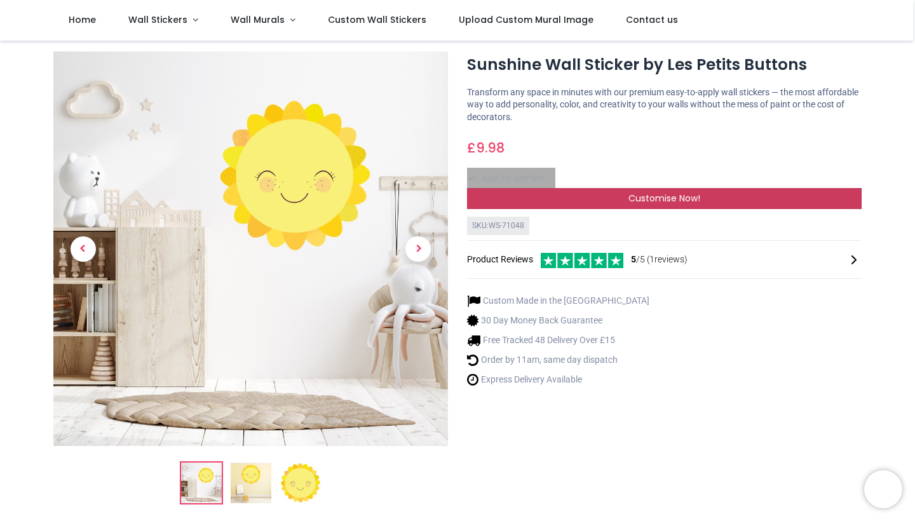
click at [636, 196] on span "Customise Now!" at bounding box center [665, 198] width 72 height 13
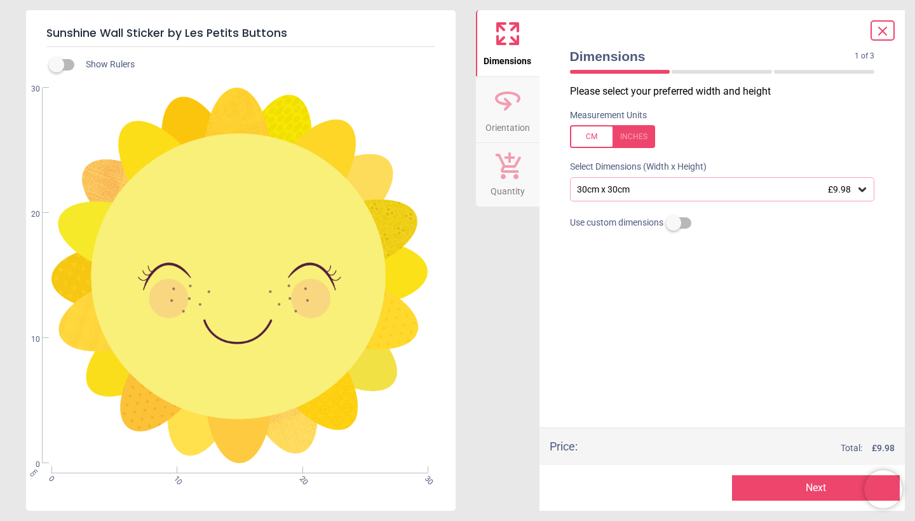
click at [636, 196] on div "30cm x 30cm £9.98" at bounding box center [722, 189] width 305 height 24
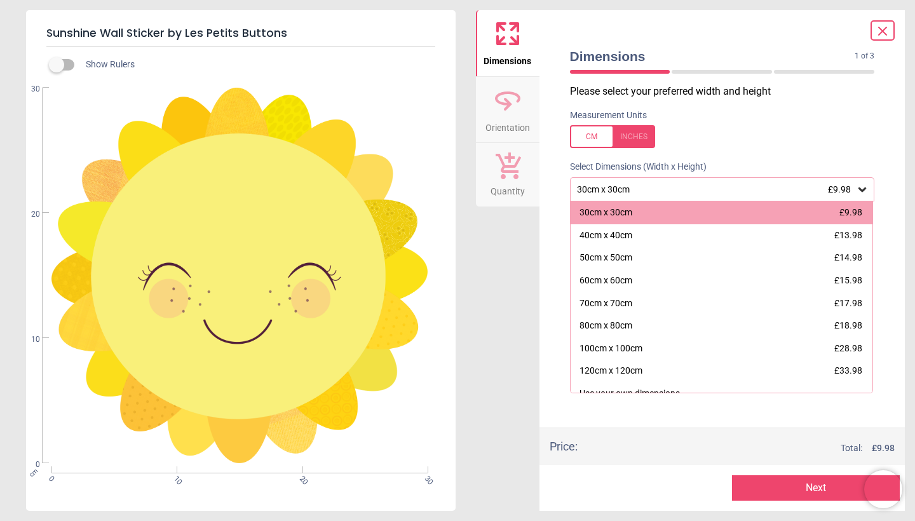
click at [796, 488] on button "Next" at bounding box center [816, 488] width 168 height 25
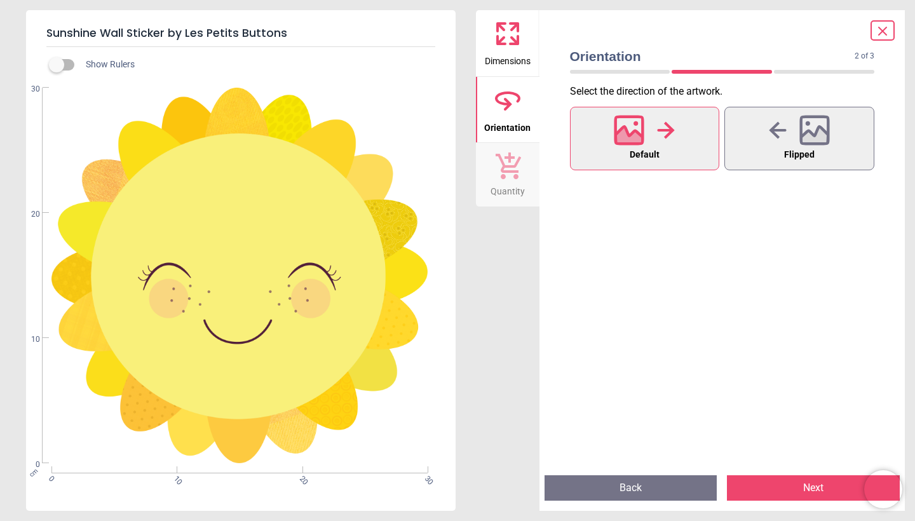
click at [796, 488] on button "Next" at bounding box center [813, 488] width 173 height 25
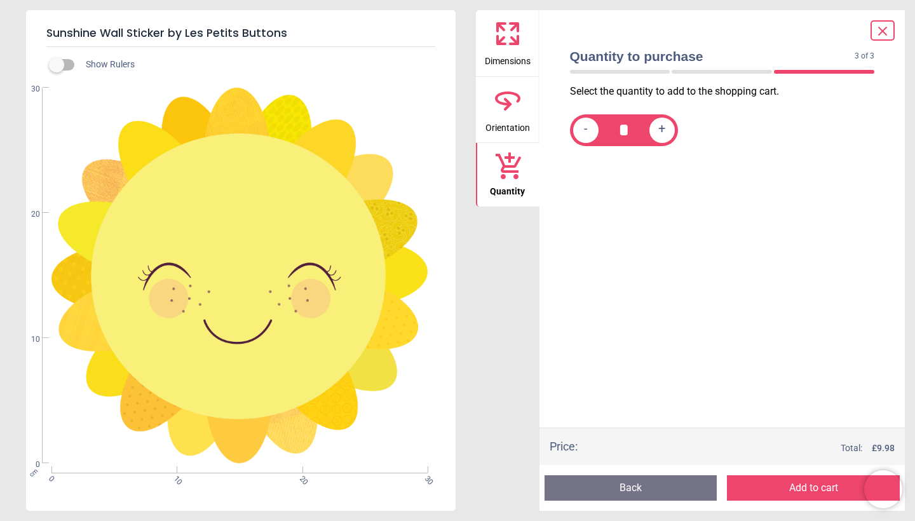
click at [797, 490] on button "Add to cart" at bounding box center [813, 488] width 173 height 25
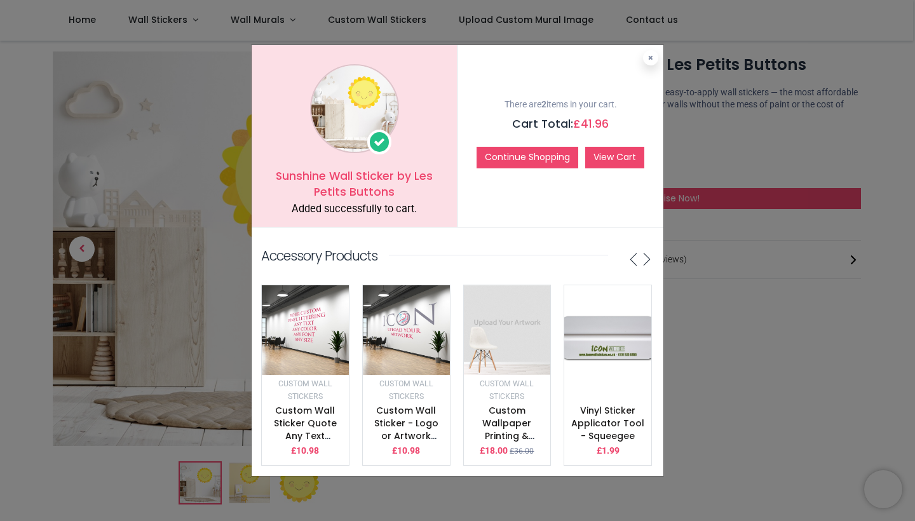
click at [613, 156] on link "View Cart" at bounding box center [615, 158] width 59 height 22
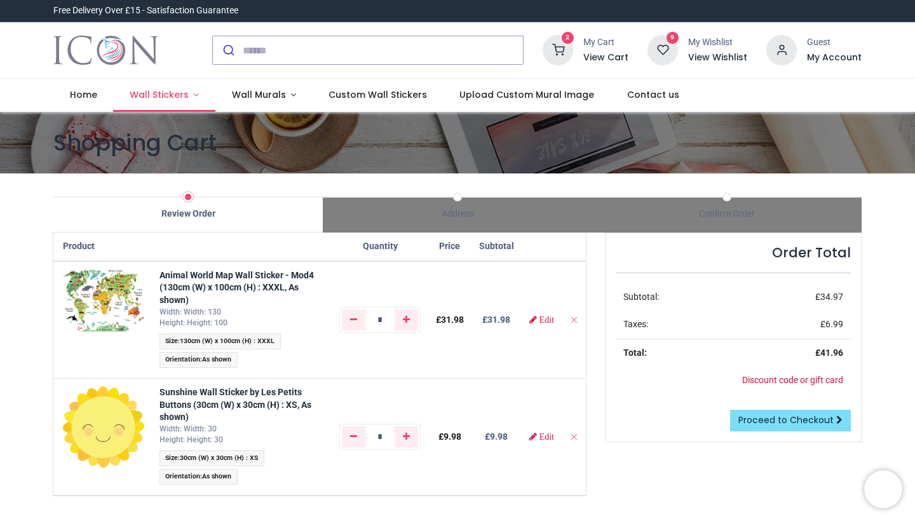
click at [190, 99] on link "Wall Stickers" at bounding box center [164, 95] width 102 height 33
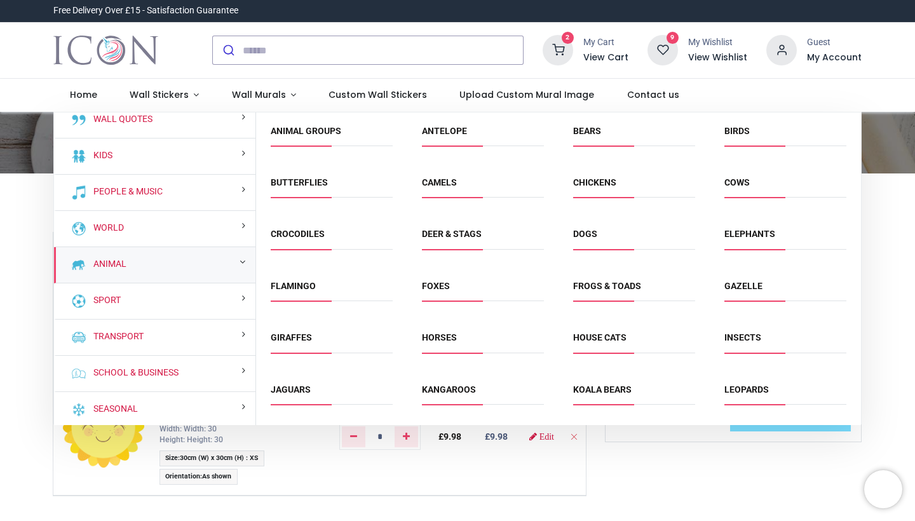
scroll to position [50, 0]
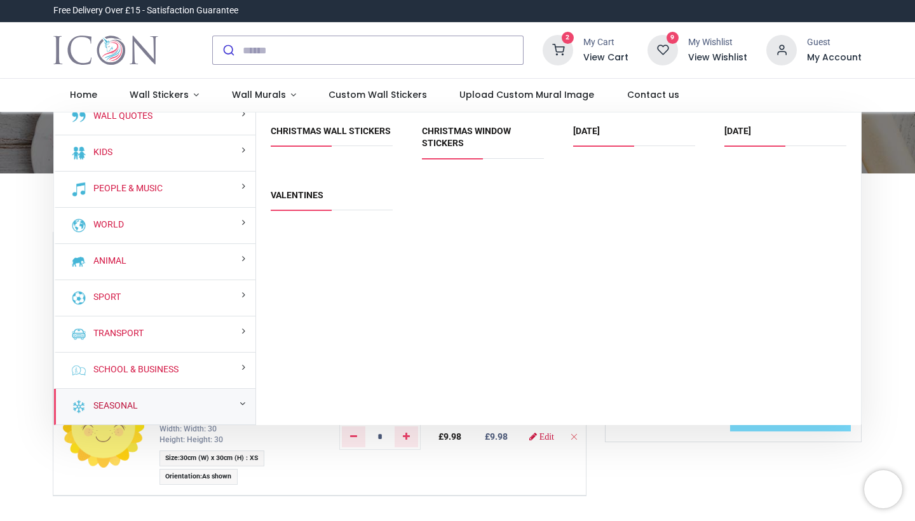
click at [129, 406] on link "Seasonal" at bounding box center [113, 406] width 50 height 13
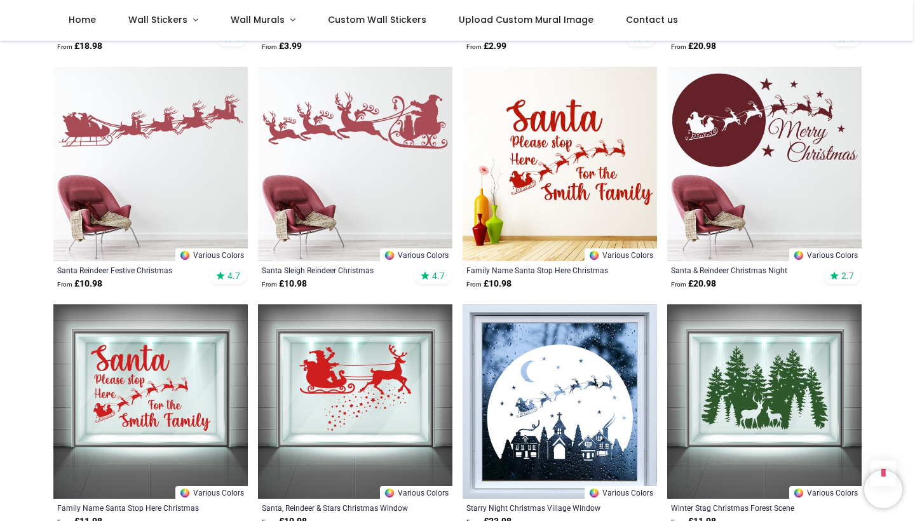
scroll to position [726, 0]
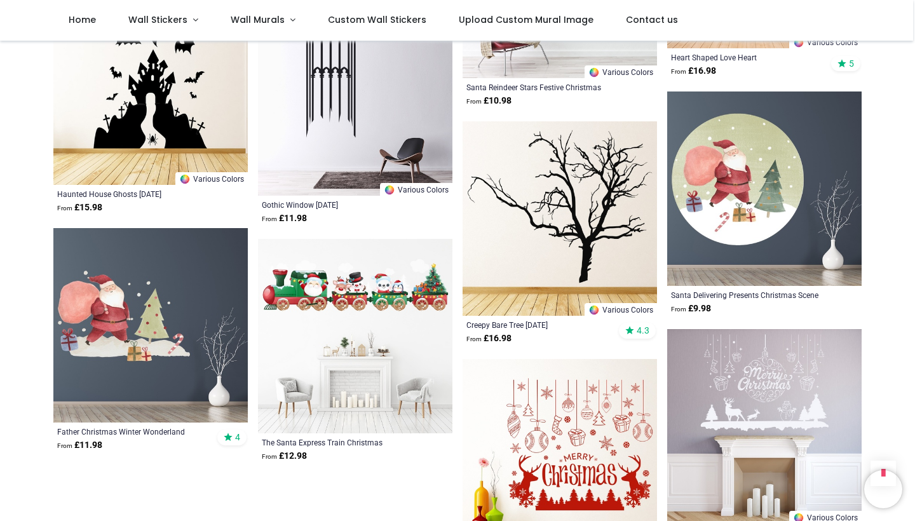
scroll to position [3179, 0]
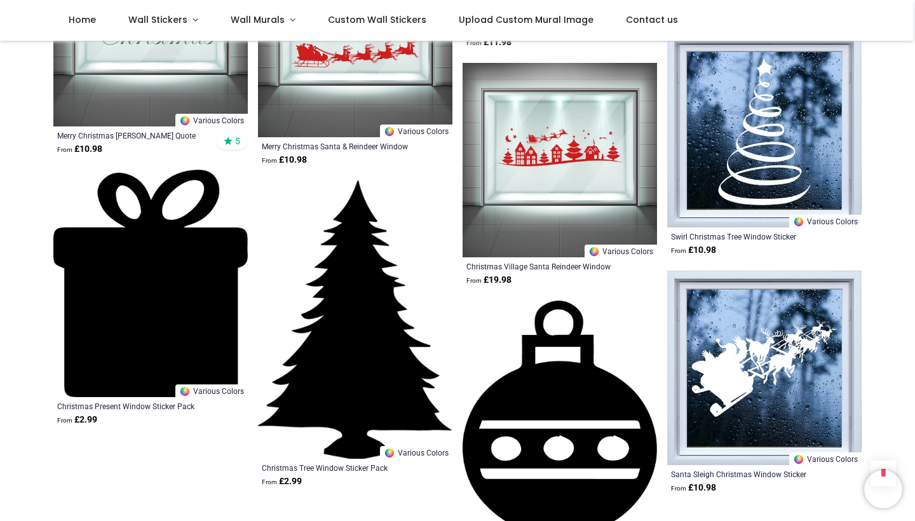
scroll to position [4901, 0]
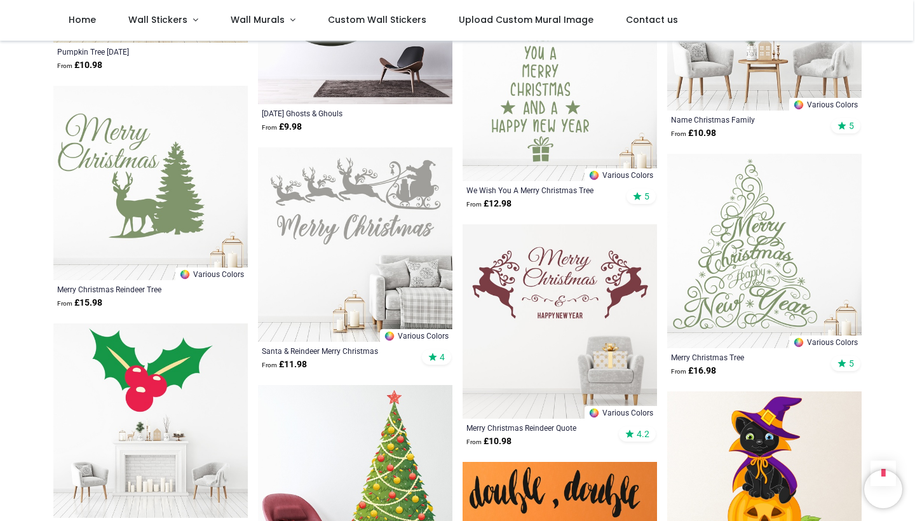
scroll to position [6215, 0]
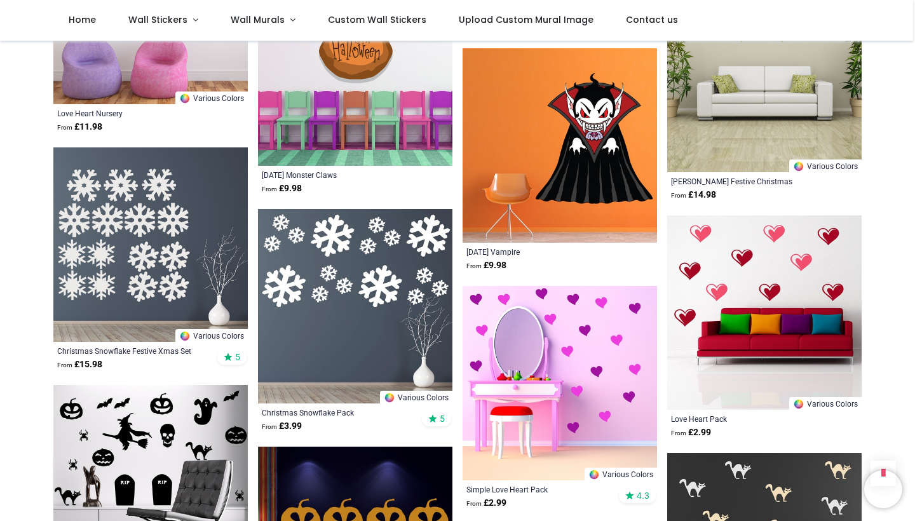
scroll to position [7329, 0]
